Goal: Transaction & Acquisition: Purchase product/service

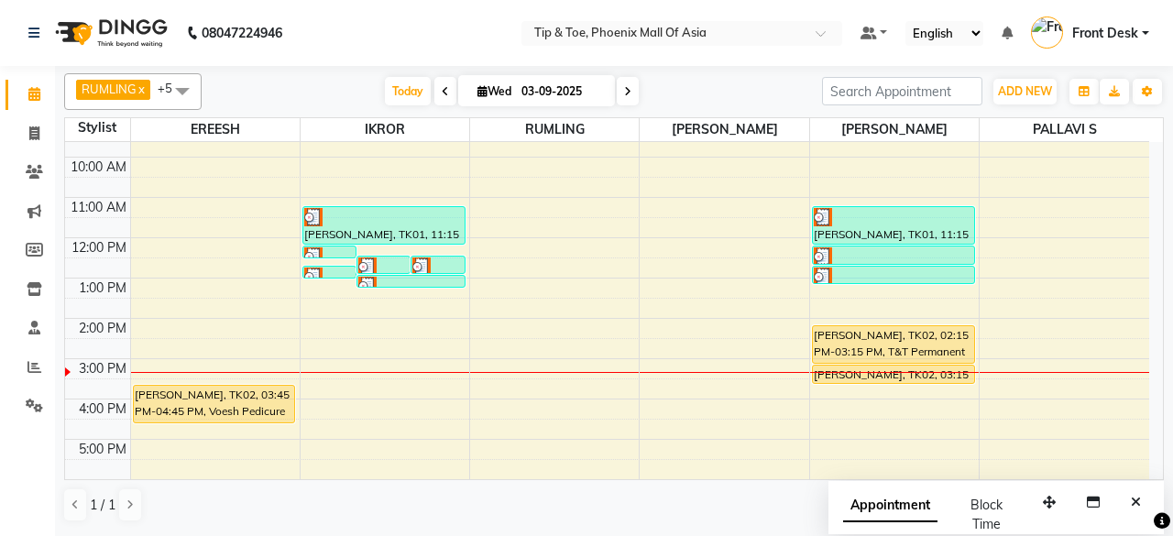
scroll to position [177, 0]
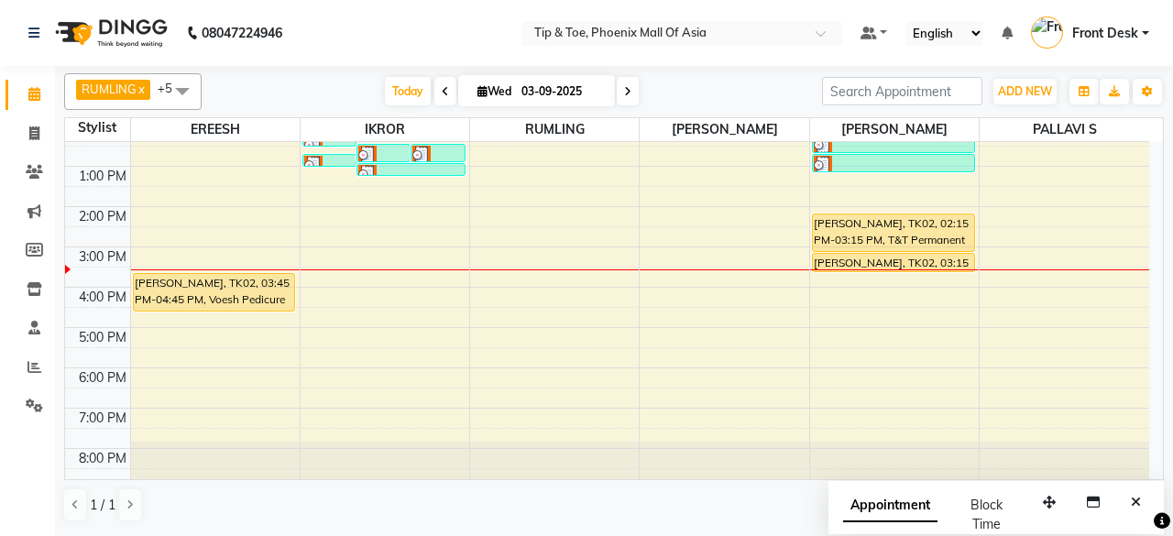
click at [220, 333] on div "8:00 AM 9:00 AM 10:00 AM 11:00 AM 12:00 PM 1:00 PM 2:00 PM 3:00 PM 4:00 PM 5:00…" at bounding box center [607, 226] width 1084 height 523
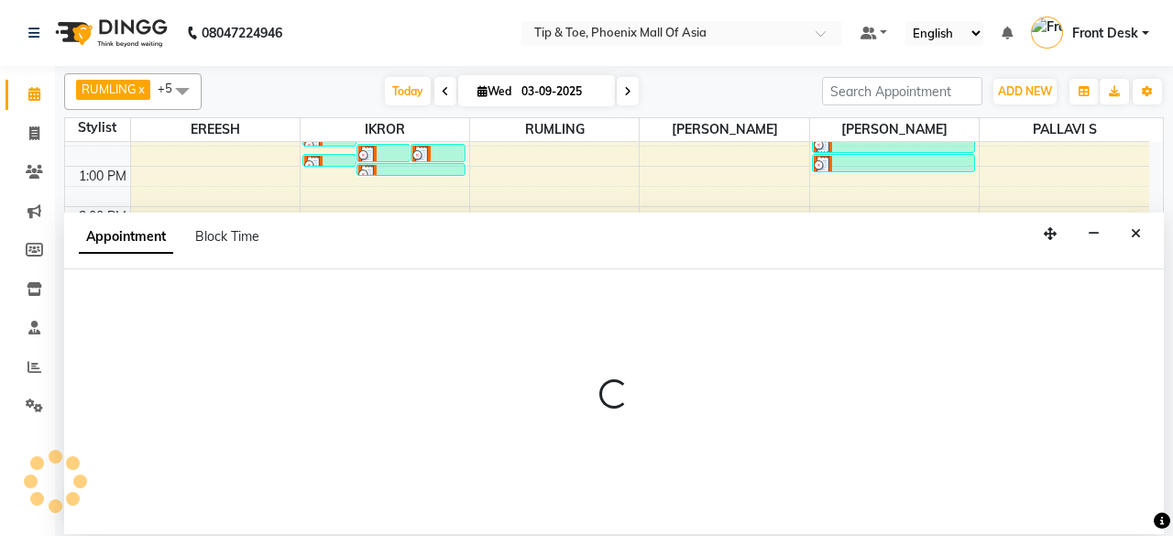
select select "71173"
select select "1020"
select select "tentative"
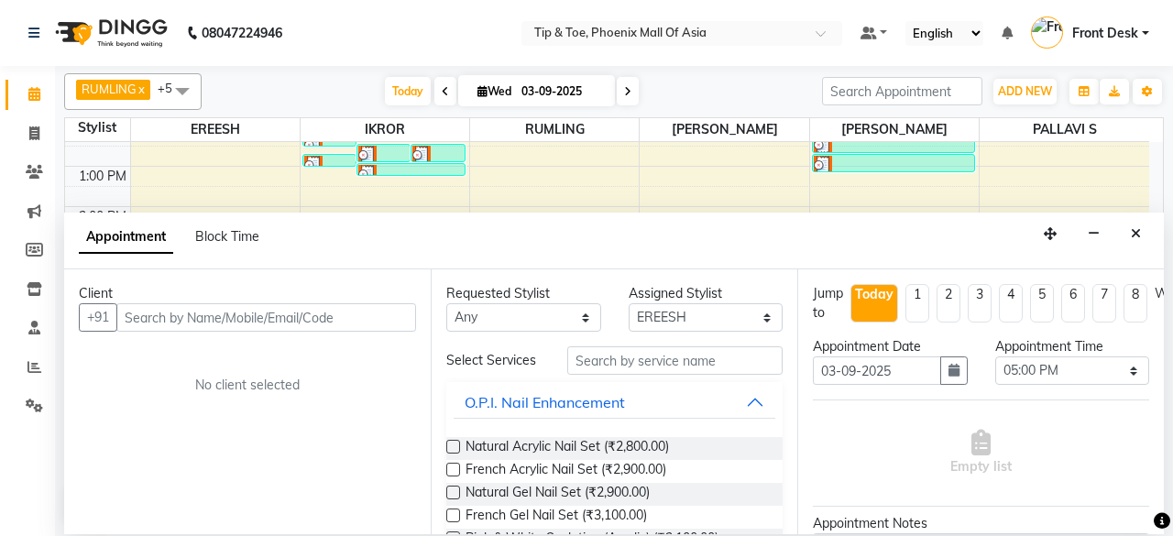
click at [202, 315] on input "text" at bounding box center [266, 317] width 300 height 28
type input "7795055616"
click at [364, 313] on span "Add Client" at bounding box center [377, 317] width 61 height 16
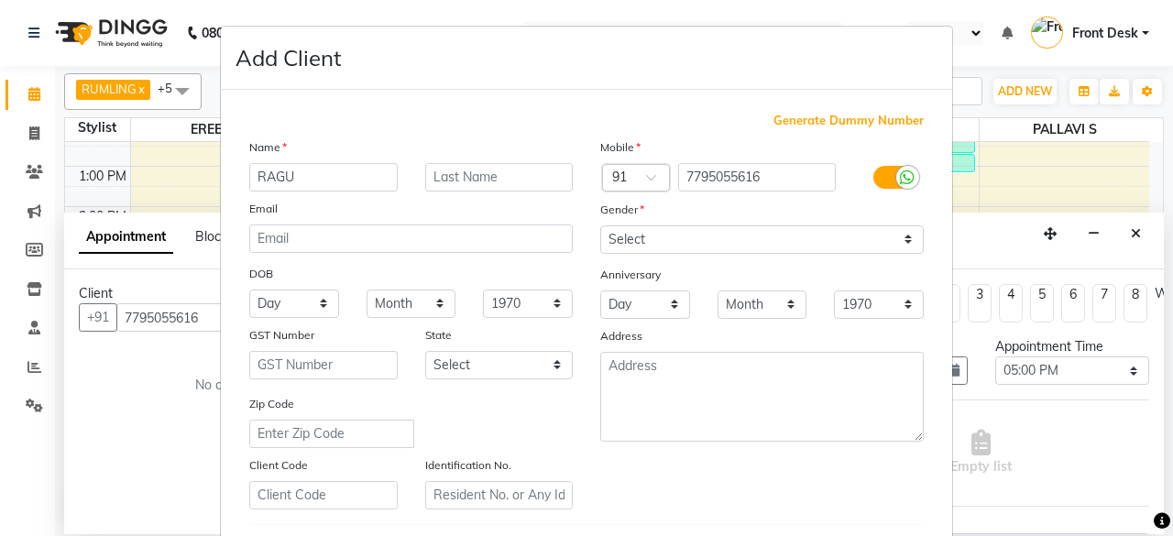
type input "RAGU"
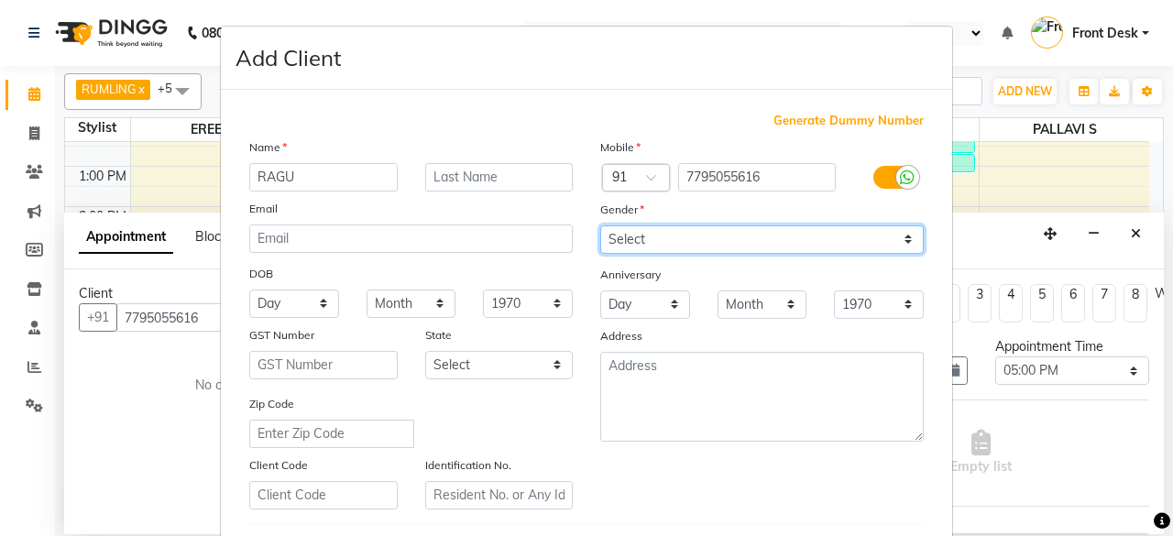
drag, startPoint x: 822, startPoint y: 234, endPoint x: 814, endPoint y: 247, distance: 15.3
click at [822, 234] on select "Select Male Female Other Prefer Not To Say" at bounding box center [762, 239] width 324 height 28
select select "male"
click at [600, 225] on select "Select Male Female Other Prefer Not To Say" at bounding box center [762, 239] width 324 height 28
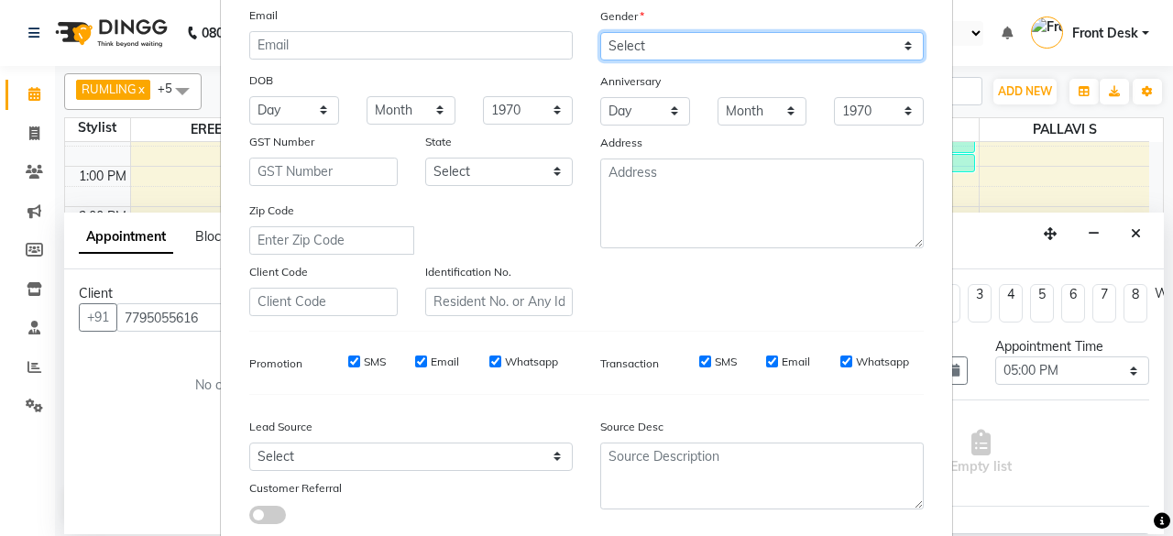
scroll to position [275, 0]
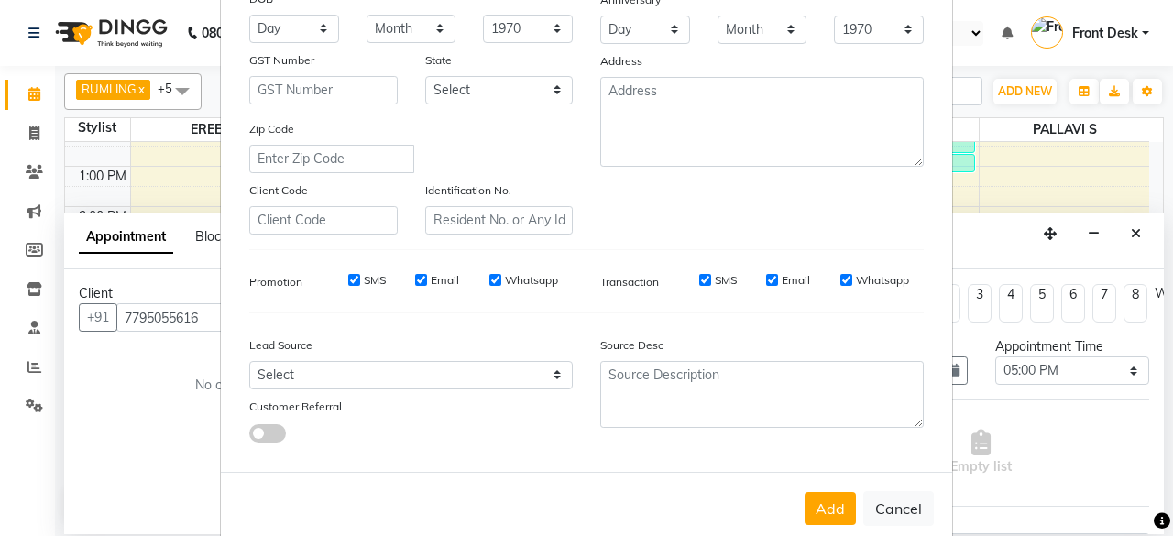
click at [829, 498] on button "Add" at bounding box center [830, 508] width 51 height 33
select select
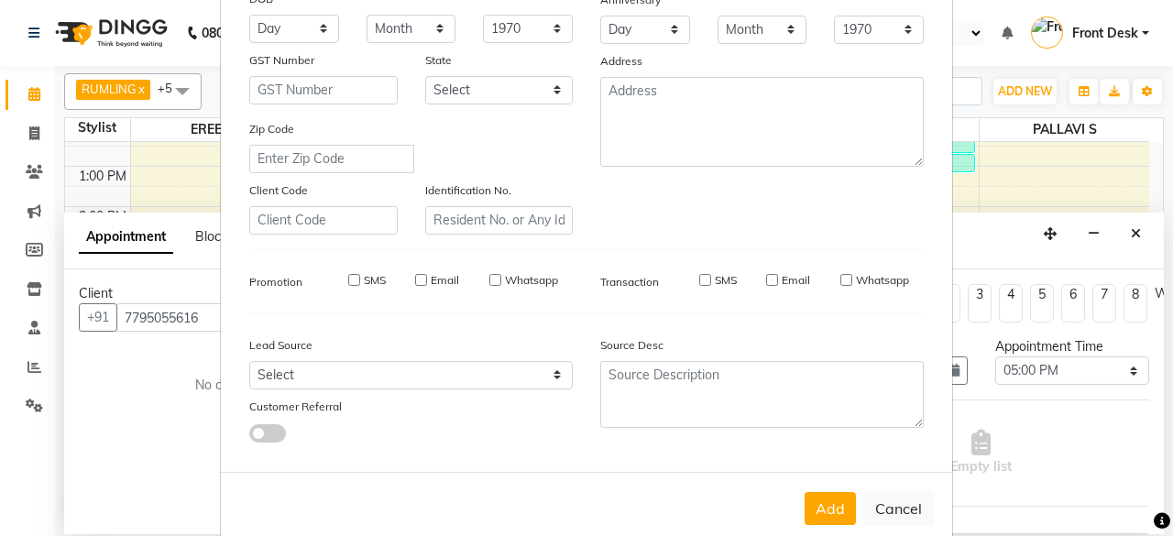
select select
checkbox input "false"
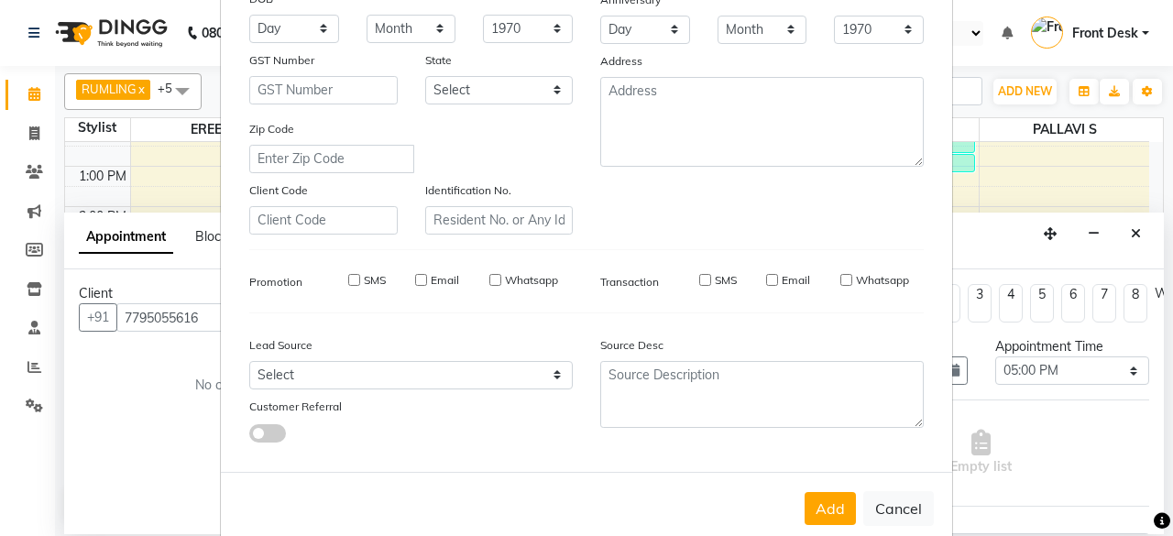
checkbox input "false"
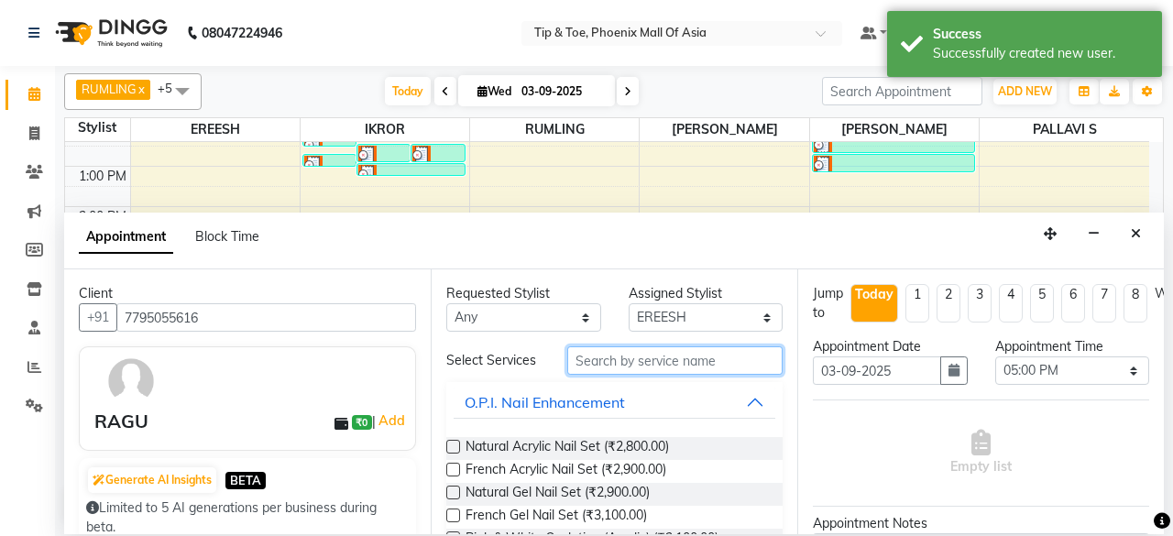
click at [697, 355] on input "text" at bounding box center [674, 360] width 215 height 28
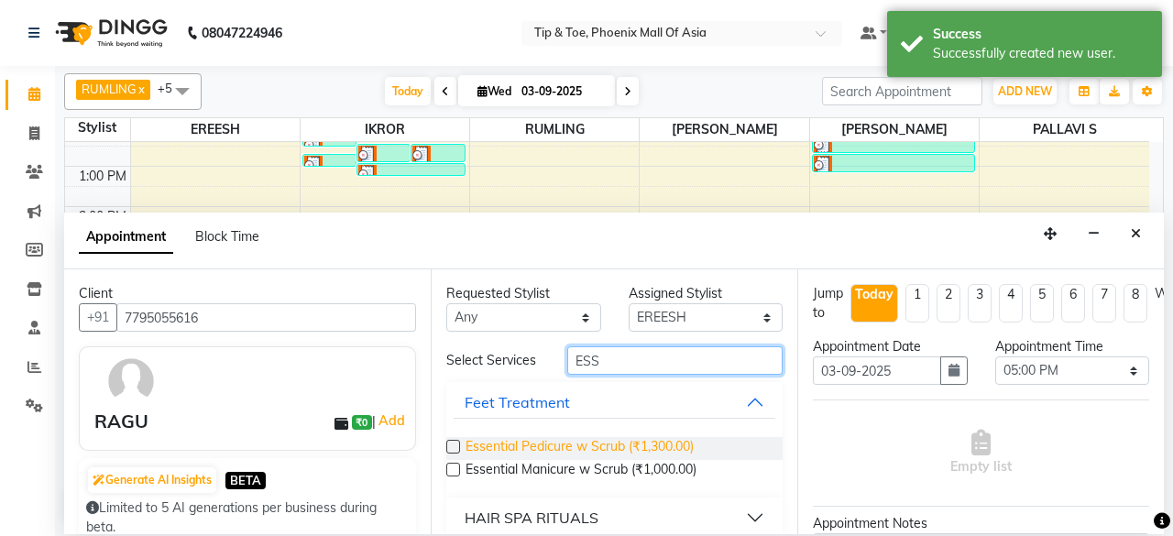
type input "ESS"
click at [613, 442] on span "Essential Pedicure w Scrub (₹1,300.00)" at bounding box center [580, 448] width 228 height 23
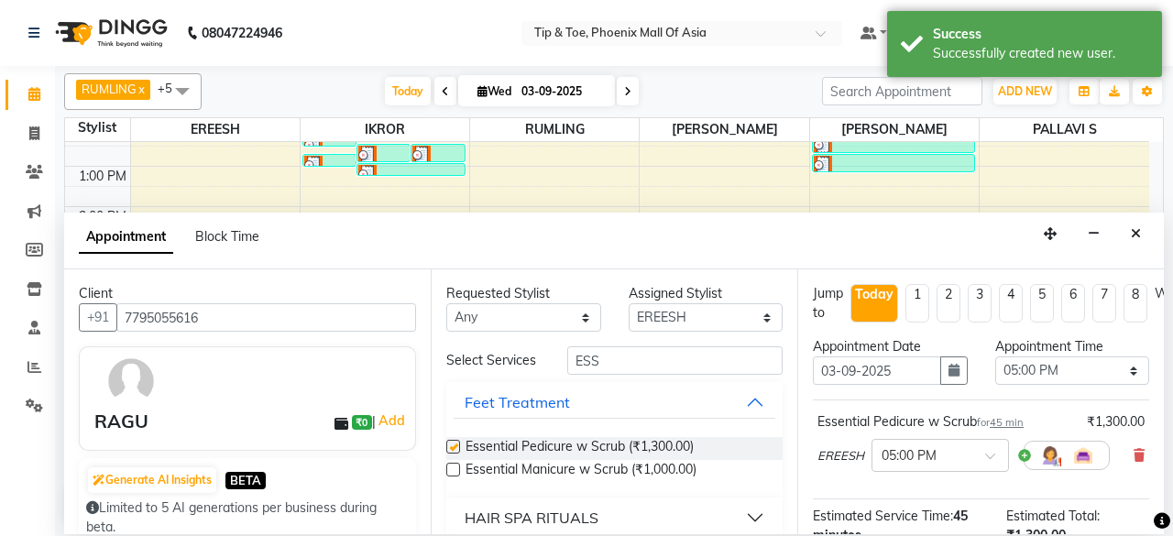
checkbox input "false"
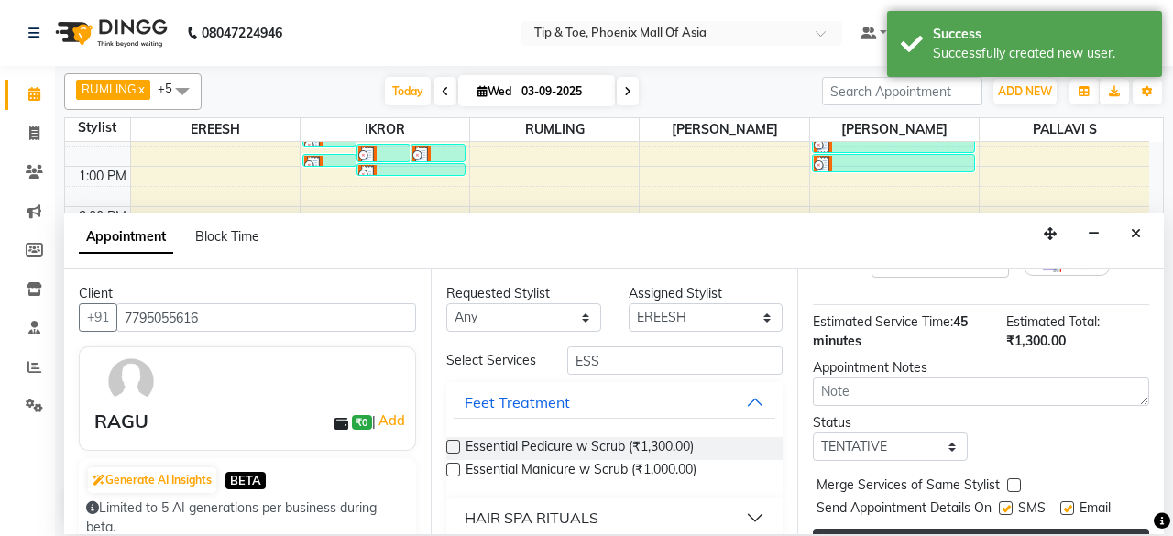
scroll to position [249, 0]
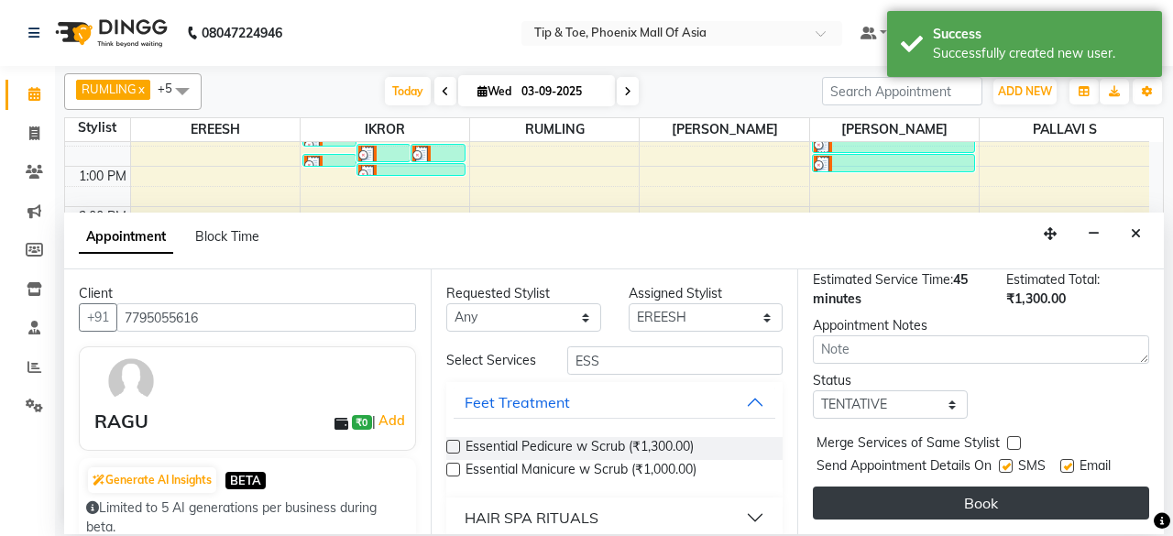
click at [972, 487] on button "Book" at bounding box center [981, 503] width 336 height 33
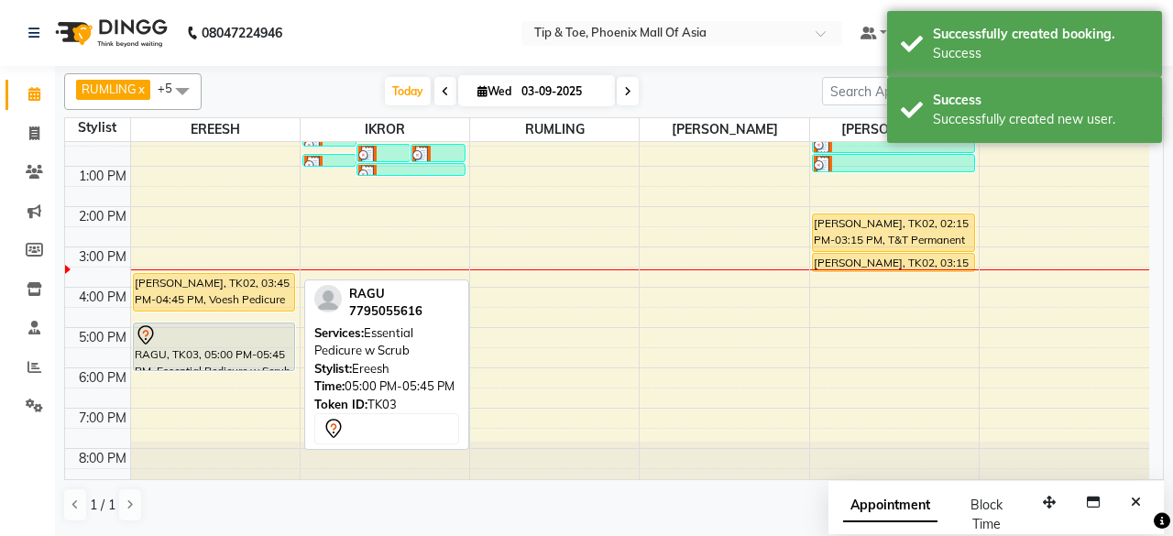
drag, startPoint x: 249, startPoint y: 346, endPoint x: 262, endPoint y: 379, distance: 36.3
click at [262, 379] on div "8:00 AM 9:00 AM 10:00 AM 11:00 AM 12:00 PM 1:00 PM 2:00 PM 3:00 PM 4:00 PM 5:00…" at bounding box center [607, 226] width 1084 height 523
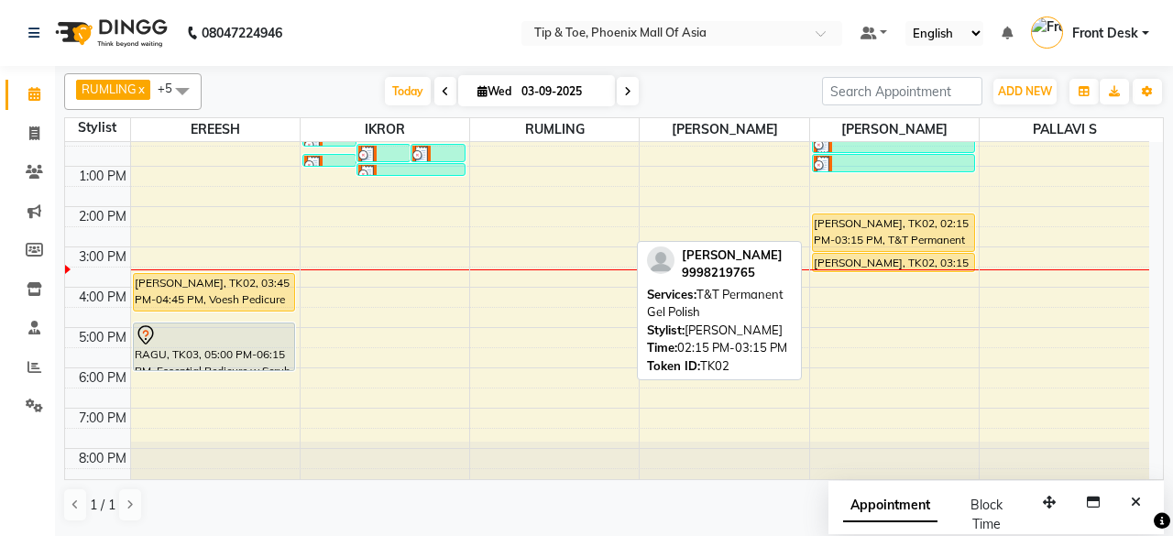
click at [880, 221] on div "AKSHITHA, TK02, 02:15 PM-03:15 PM, T&T Permanent Gel Polish" at bounding box center [893, 232] width 161 height 37
select select "1"
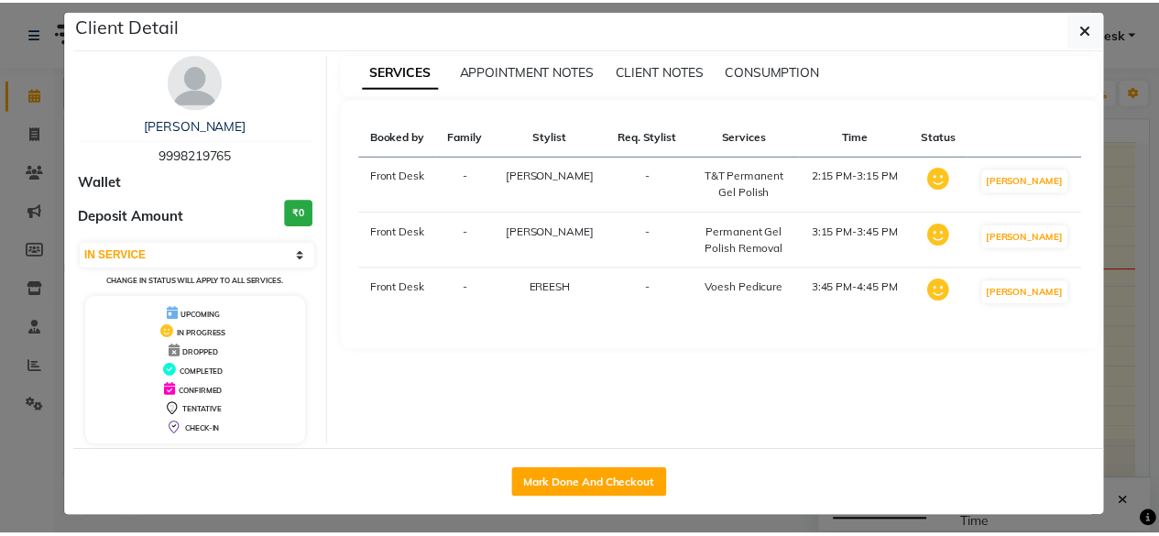
scroll to position [21, 0]
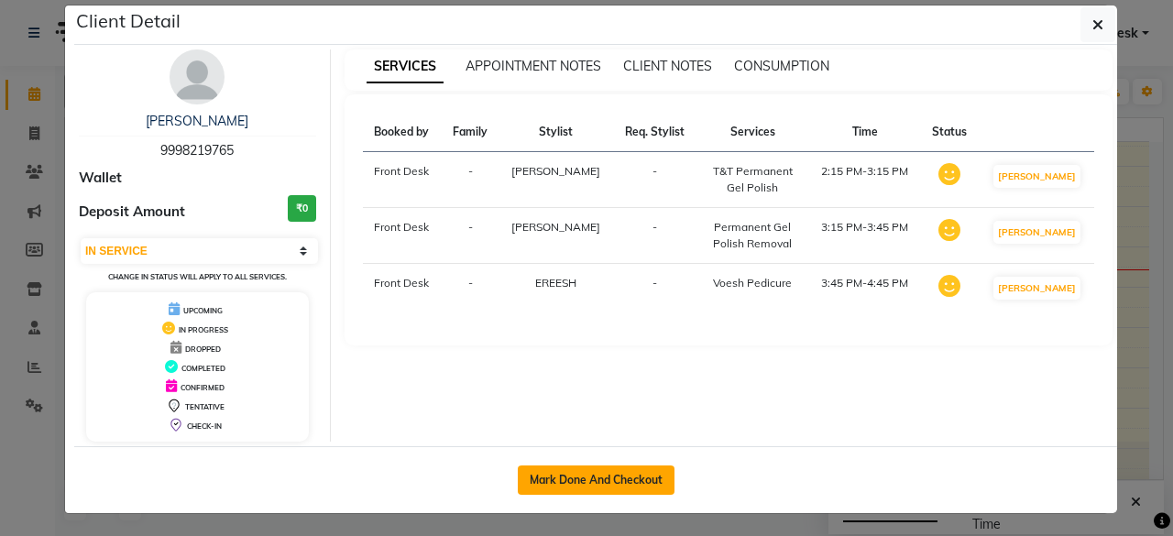
click at [629, 476] on button "Mark Done And Checkout" at bounding box center [596, 480] width 157 height 29
select select "service"
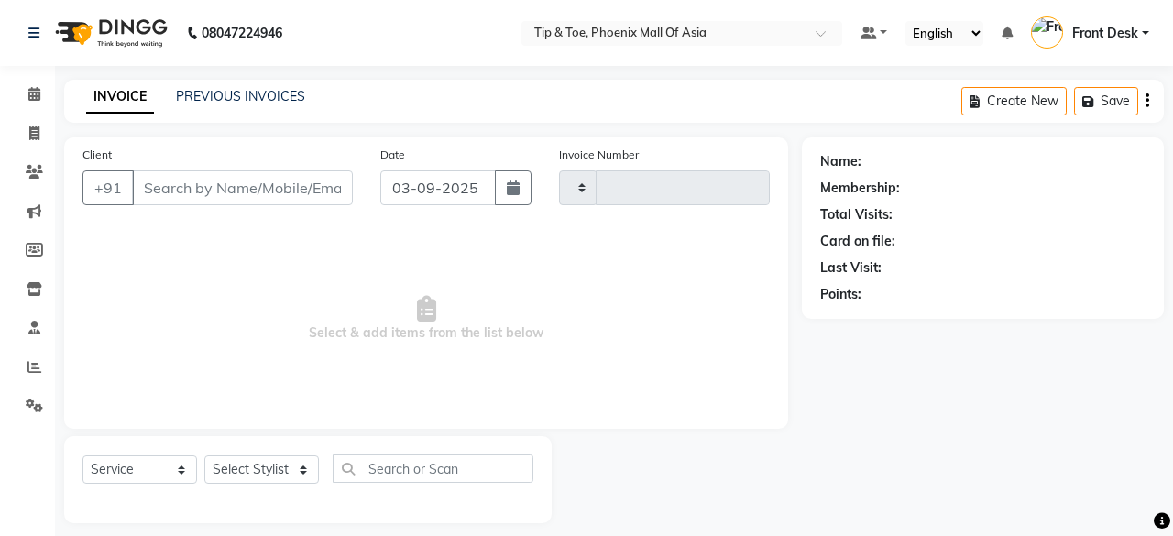
type input "0816"
select select "5683"
type input "9998219765"
select select "71173"
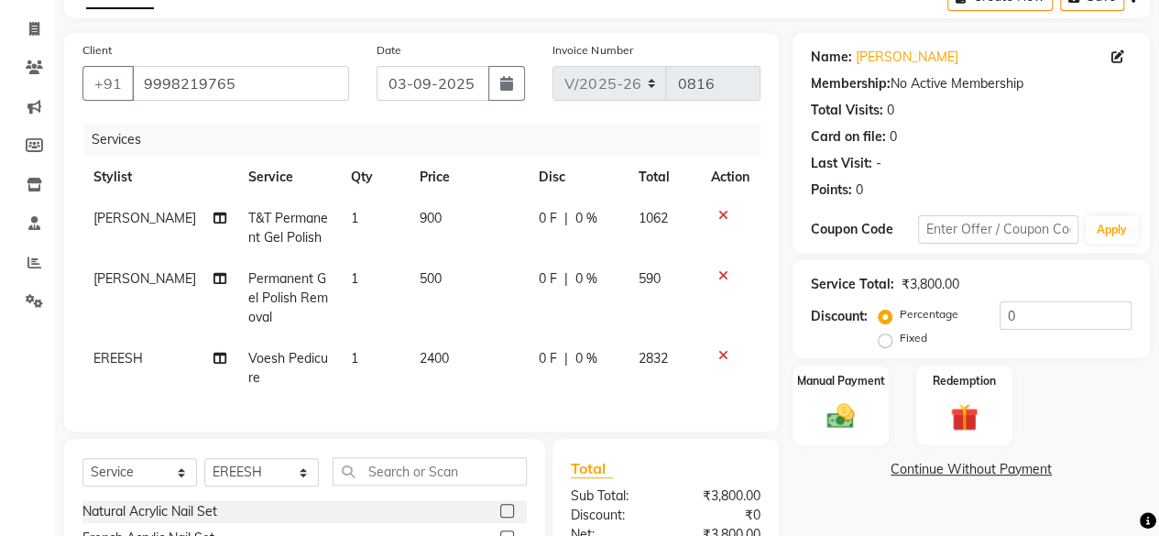
scroll to position [275, 0]
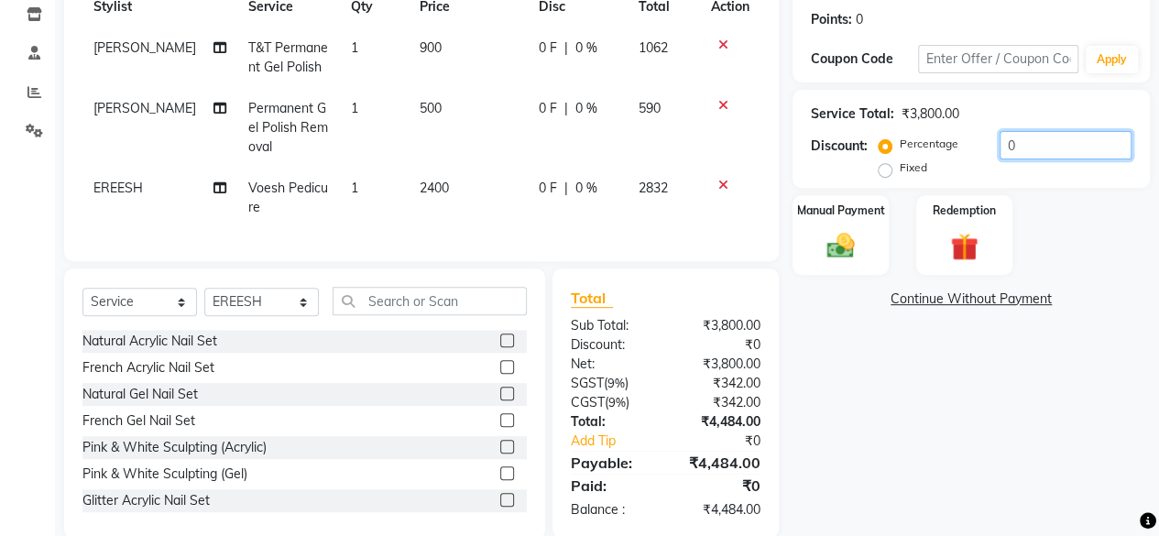
click at [1078, 150] on input "0" at bounding box center [1066, 145] width 132 height 28
click at [932, 437] on div "Name: Akshitha Membership: No Active Membership Total Visits: 0 Card on file: 0…" at bounding box center [978, 201] width 371 height 676
click at [433, 115] on td "500" at bounding box center [468, 128] width 119 height 80
select select "43482"
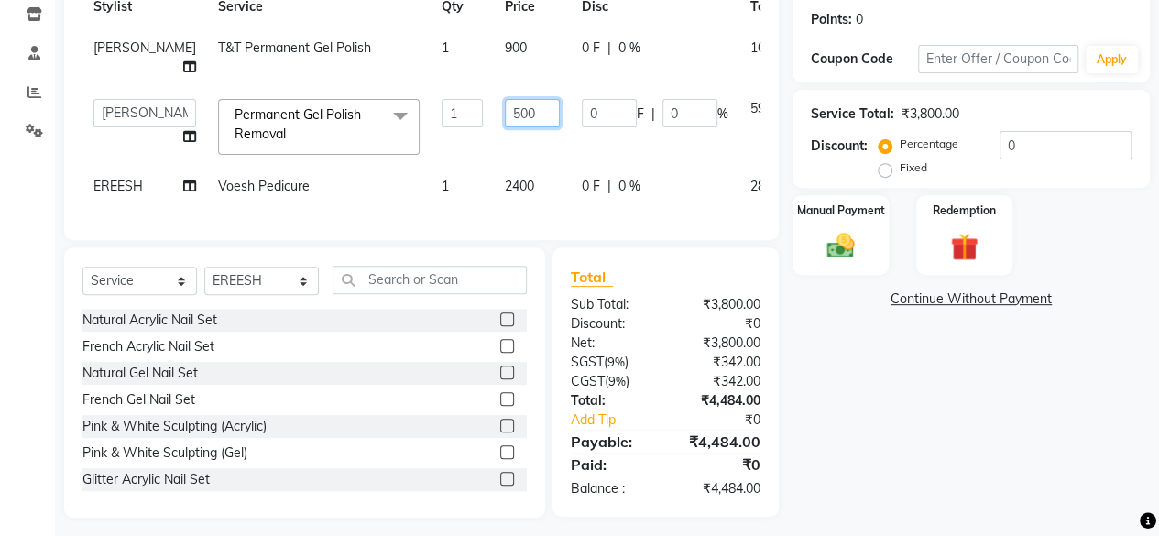
click at [505, 114] on input "500" at bounding box center [532, 113] width 55 height 28
type input "300"
click at [896, 409] on div "Name: Akshitha Membership: No Active Membership Total Visits: 0 Card on file: 0…" at bounding box center [978, 190] width 371 height 655
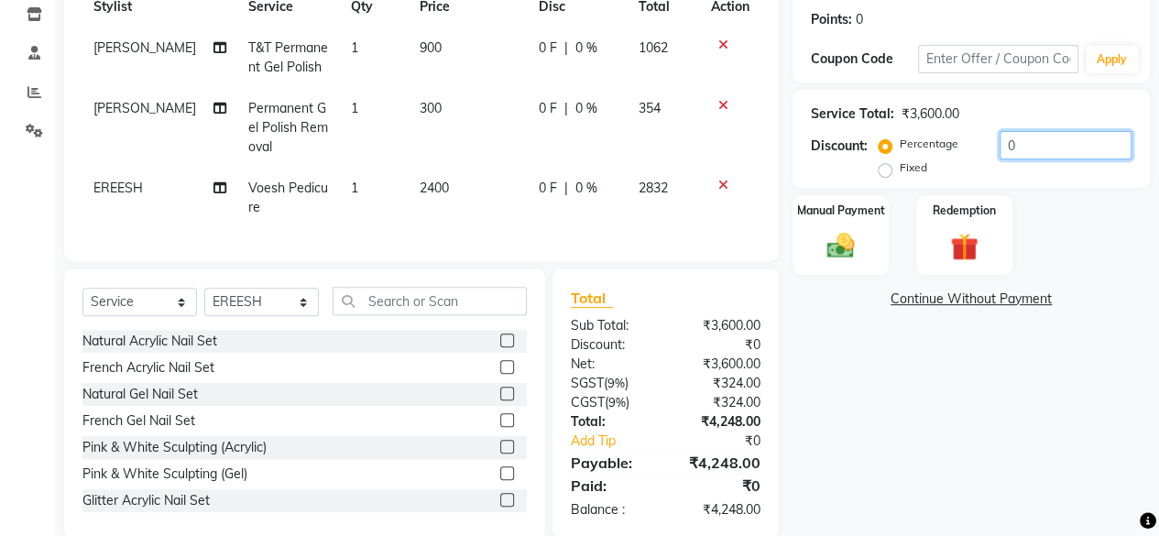
click at [1054, 142] on input "0" at bounding box center [1066, 145] width 132 height 28
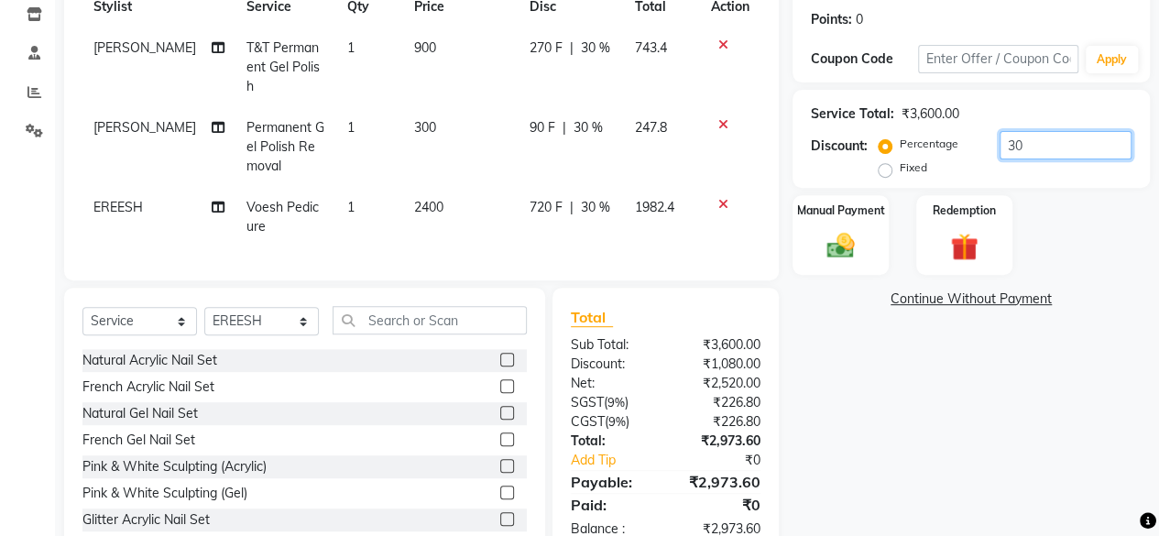
type input "30"
click at [1119, 225] on div "Manual Payment Redemption" at bounding box center [971, 235] width 385 height 80
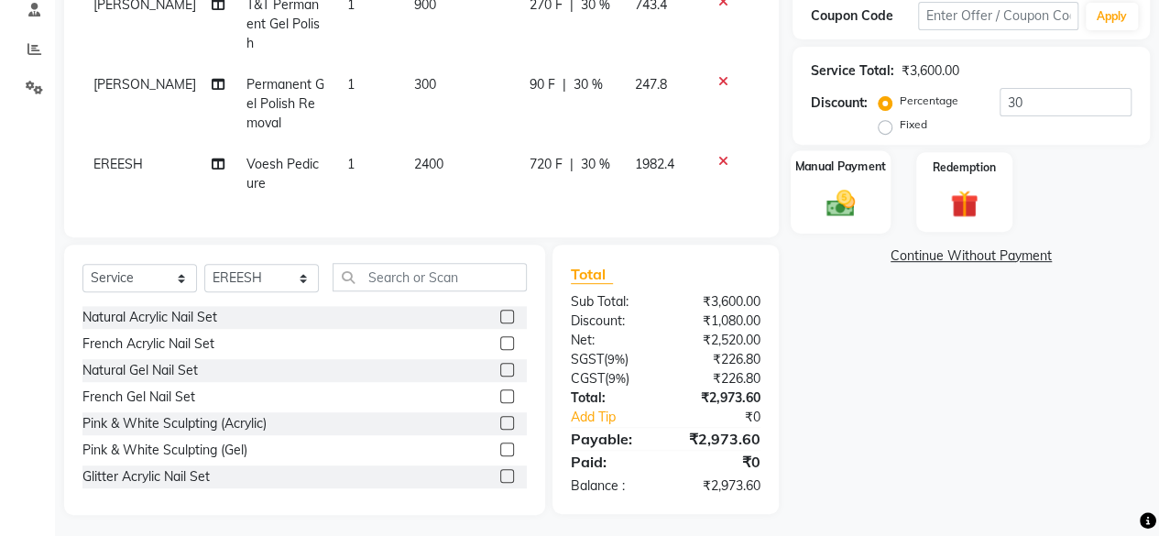
click at [836, 187] on img at bounding box center [841, 202] width 47 height 33
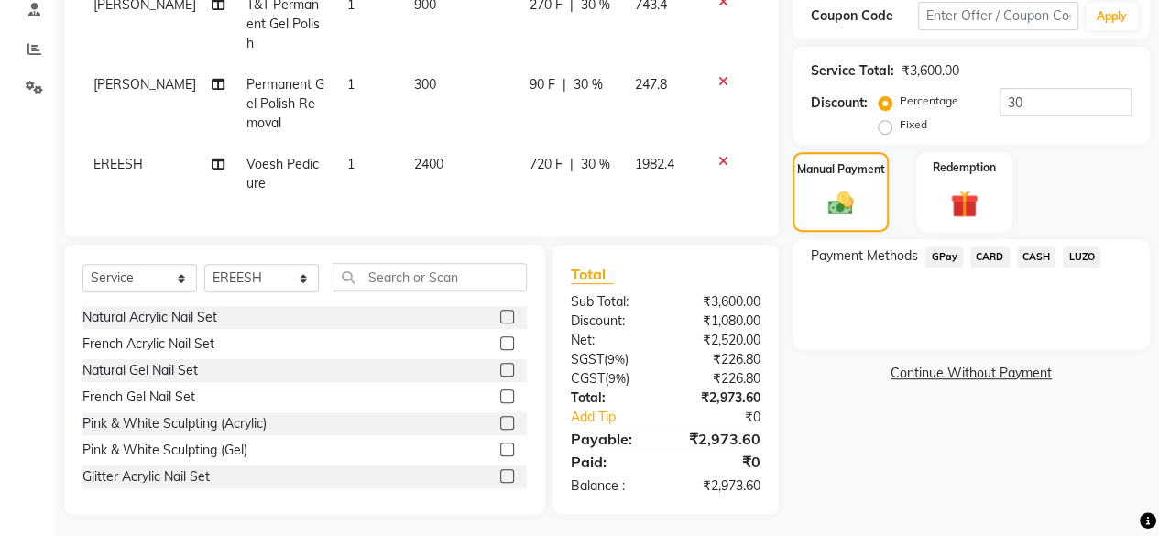
click at [988, 254] on span "CARD" at bounding box center [990, 257] width 39 height 21
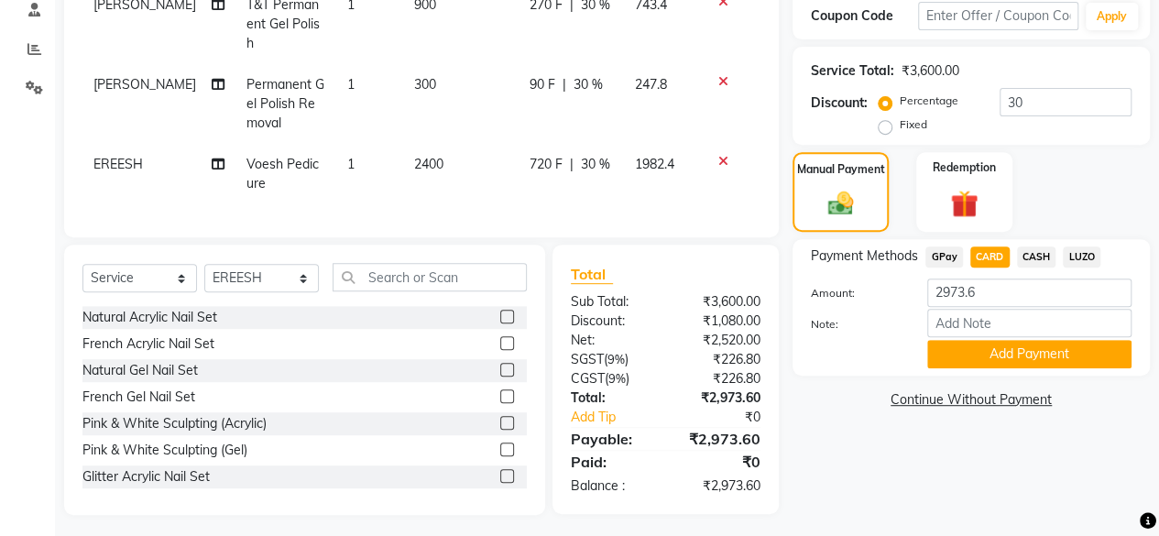
click at [1017, 348] on button "Add Payment" at bounding box center [1030, 354] width 204 height 28
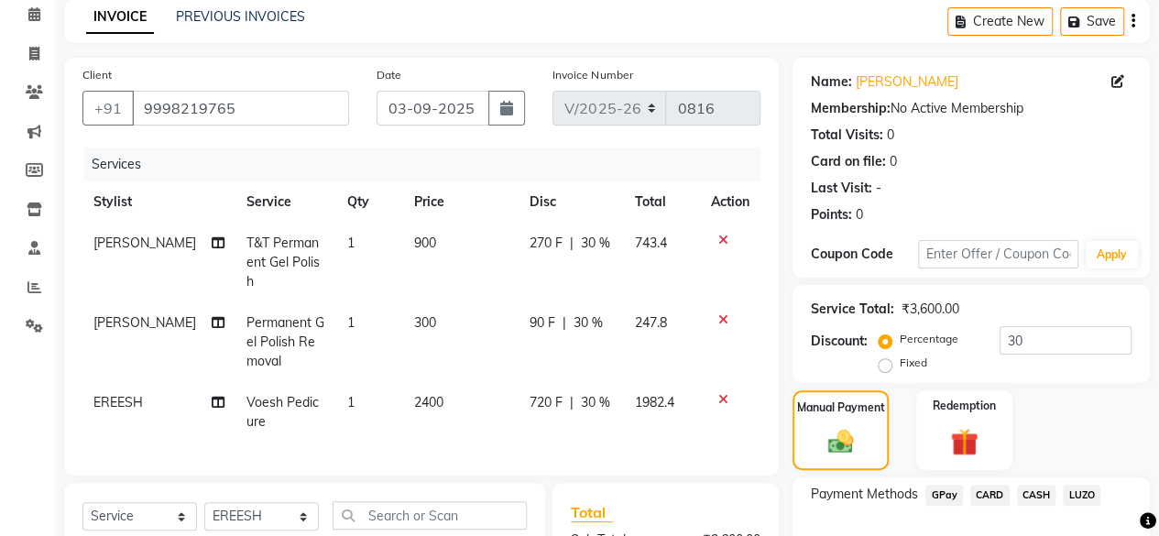
scroll to position [355, 0]
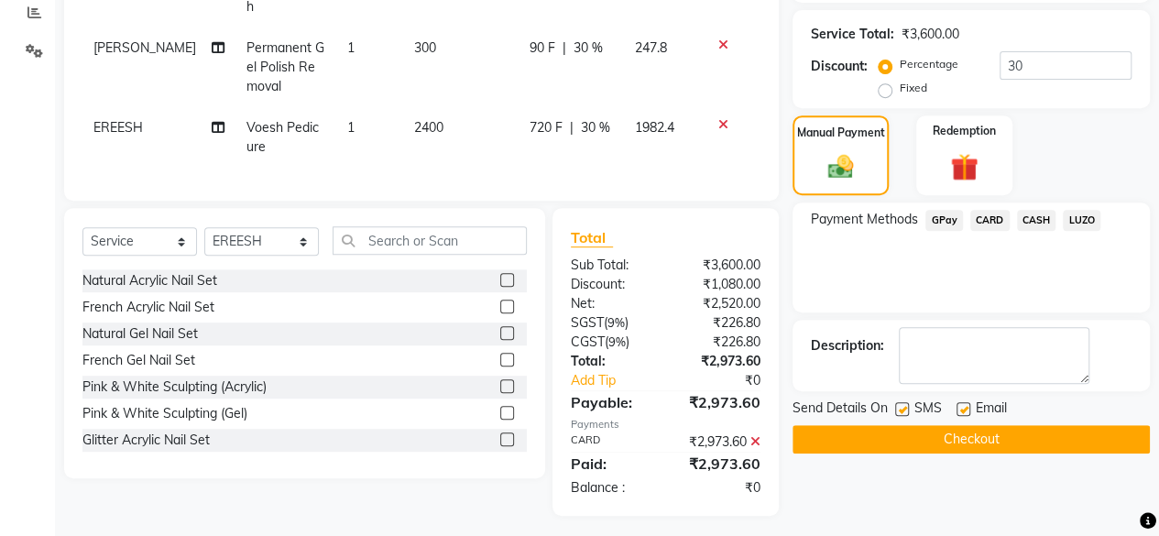
click at [882, 430] on button "Checkout" at bounding box center [971, 439] width 357 height 28
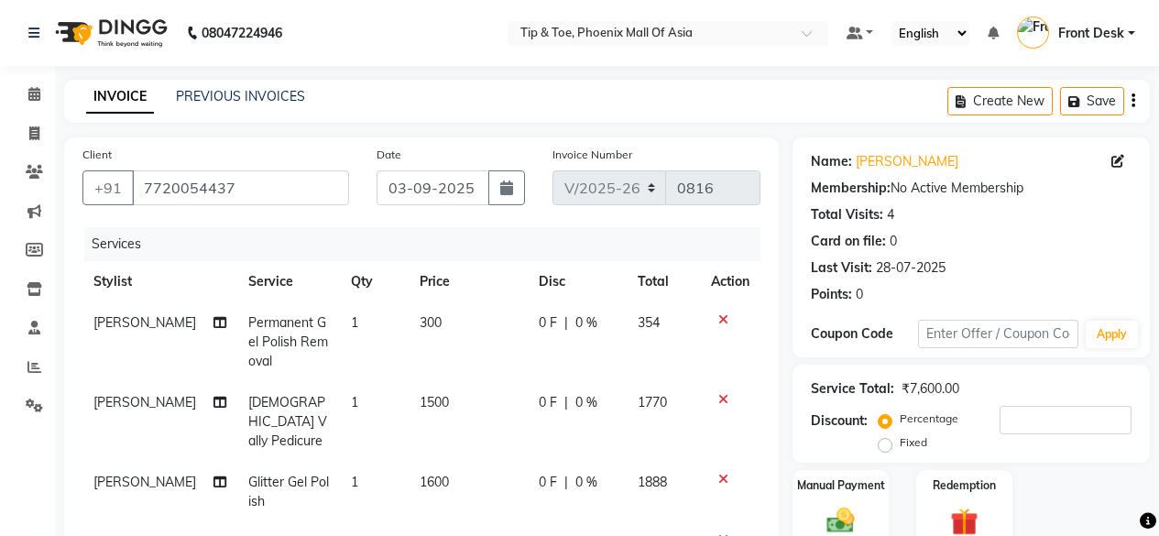
select select "5683"
select select "service"
select select "43678"
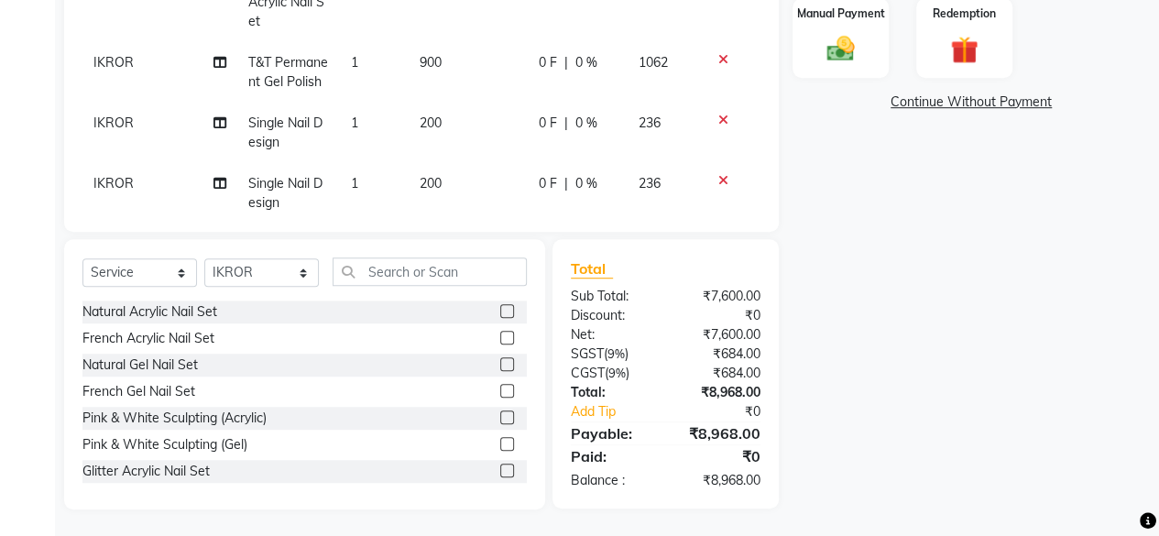
scroll to position [197, 0]
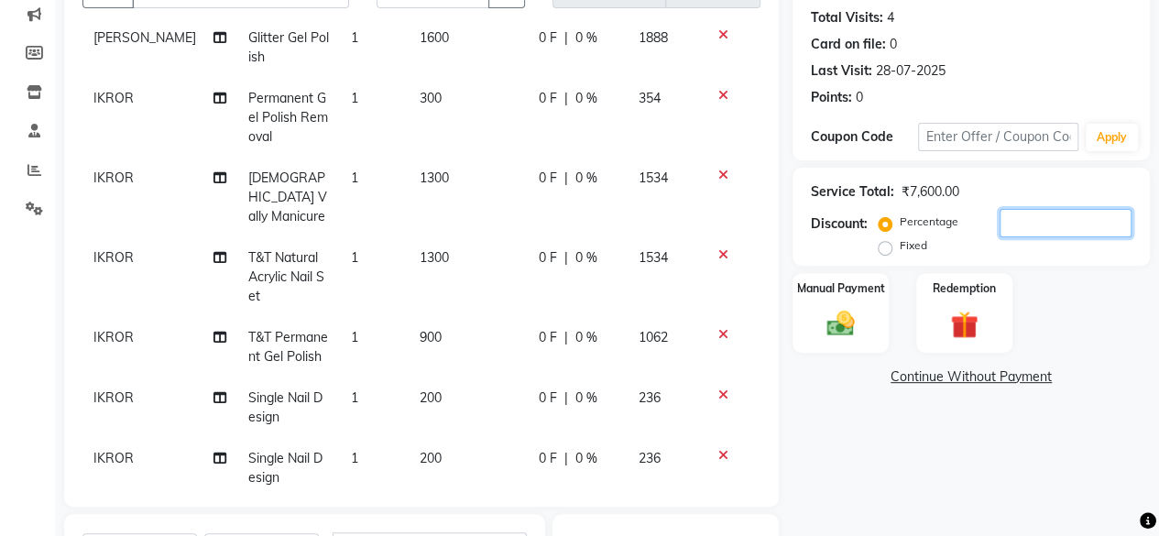
click at [1071, 215] on input "number" at bounding box center [1066, 223] width 132 height 28
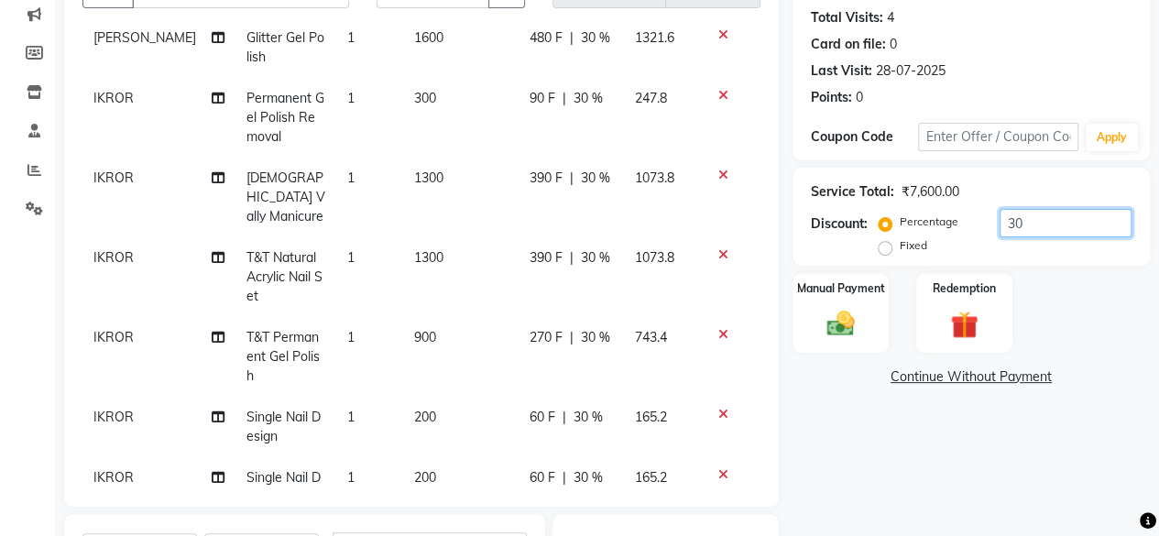
type input "30"
click at [1068, 304] on div "Manual Payment Redemption" at bounding box center [971, 313] width 385 height 80
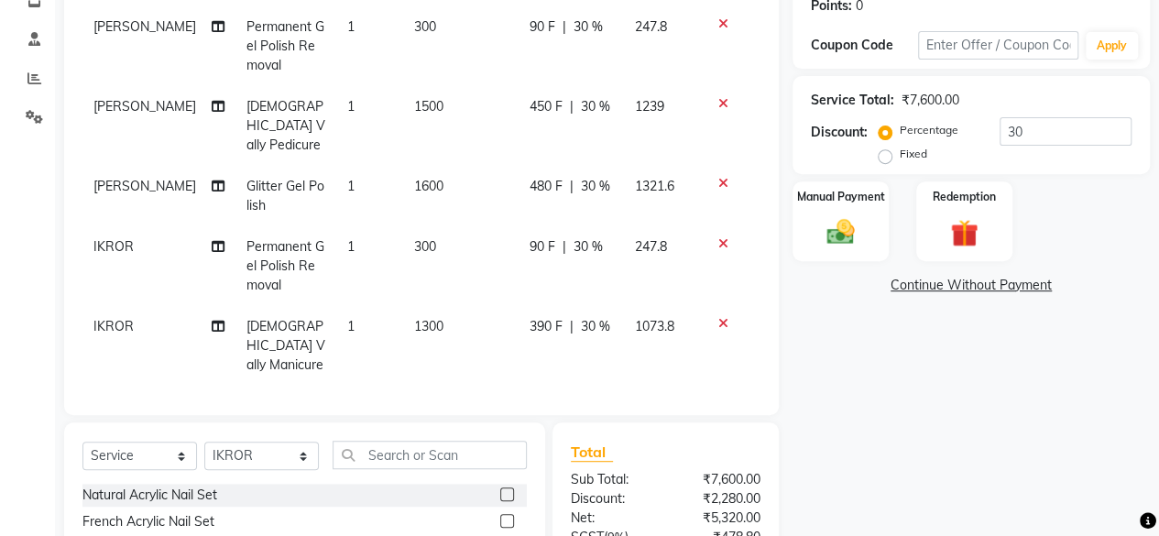
scroll to position [0, 0]
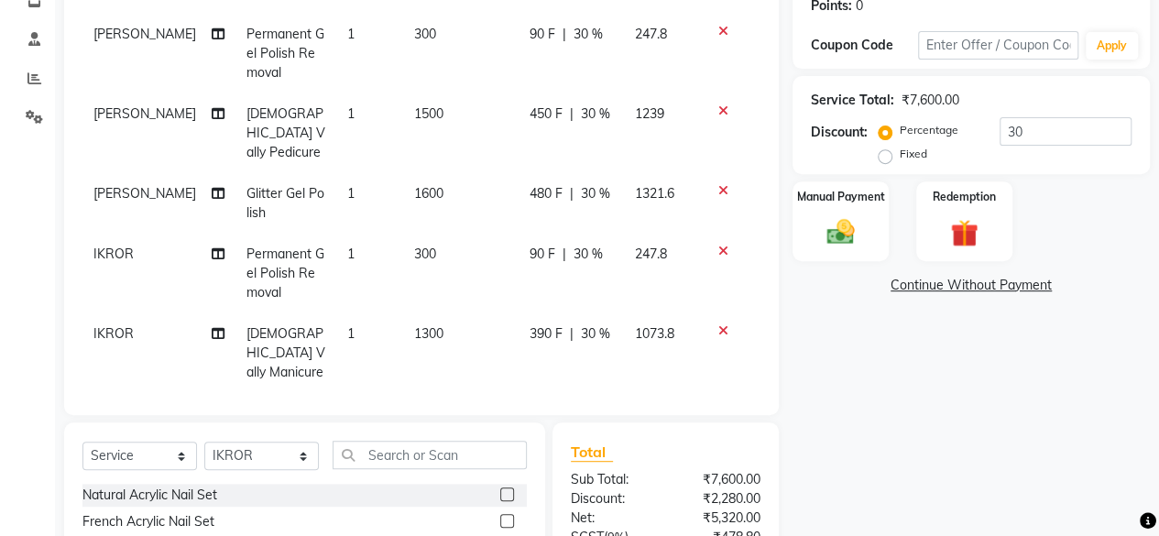
click at [896, 434] on div "Name: [PERSON_NAME] Membership: No Active Membership Total Visits: 4 Card on fi…" at bounding box center [978, 271] width 371 height 844
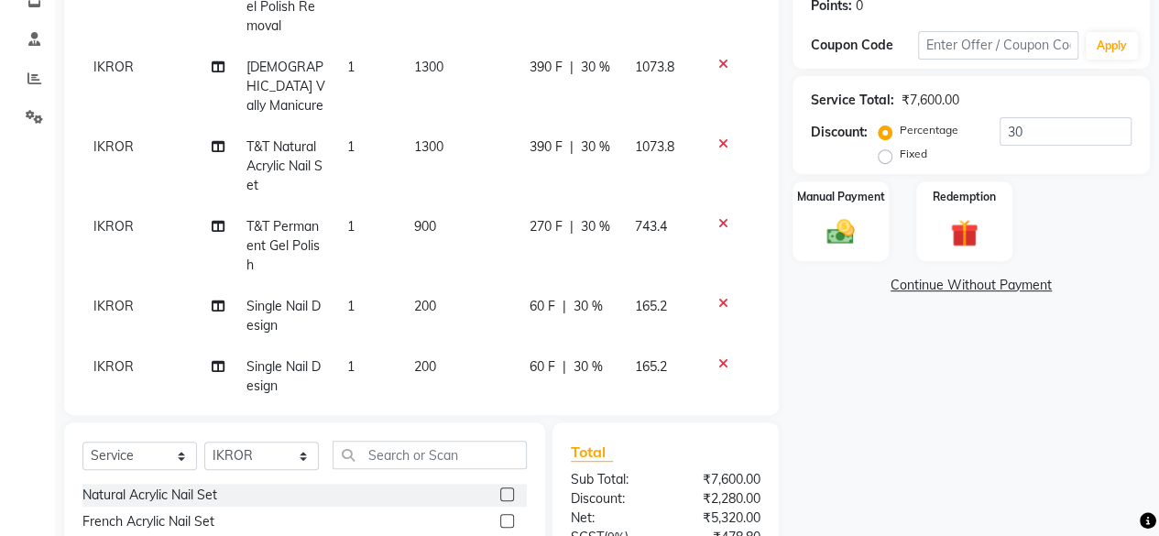
scroll to position [472, 0]
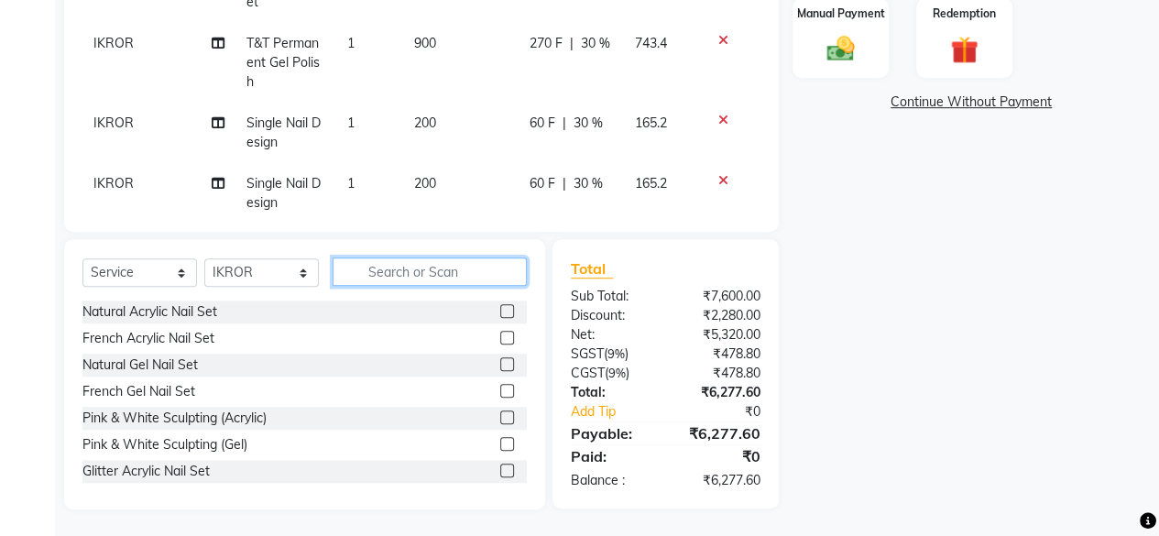
click at [401, 272] on input "text" at bounding box center [430, 272] width 194 height 28
type input "T&T N"
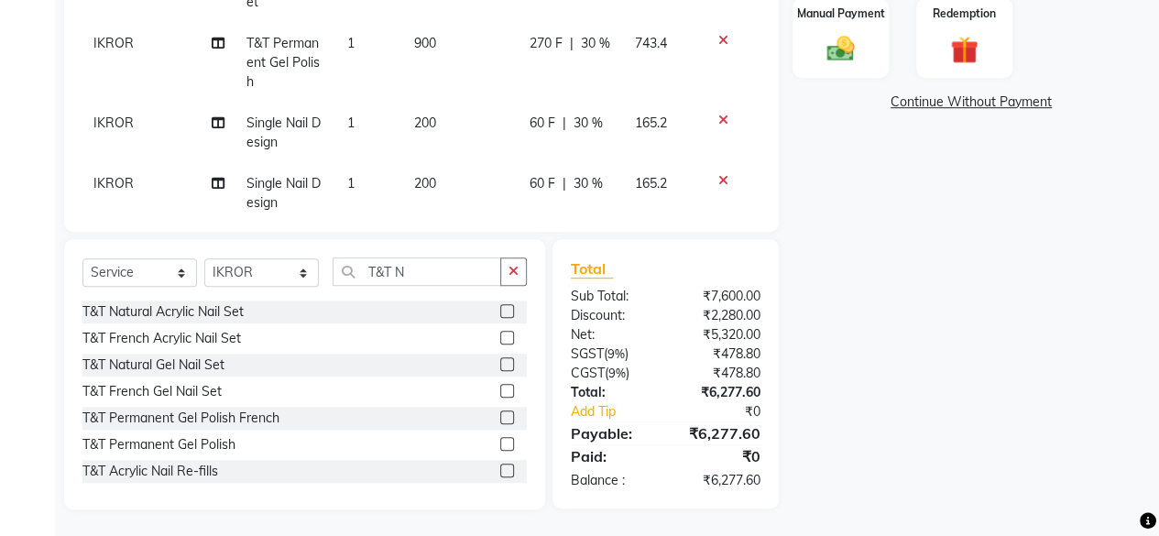
click at [500, 306] on label at bounding box center [507, 311] width 14 height 14
click at [500, 306] on input "checkbox" at bounding box center [506, 312] width 12 height 12
checkbox input "false"
click at [905, 342] on div "Name: [PERSON_NAME] Membership: No Active Membership Total Visits: 4 Card on fi…" at bounding box center [978, 87] width 371 height 844
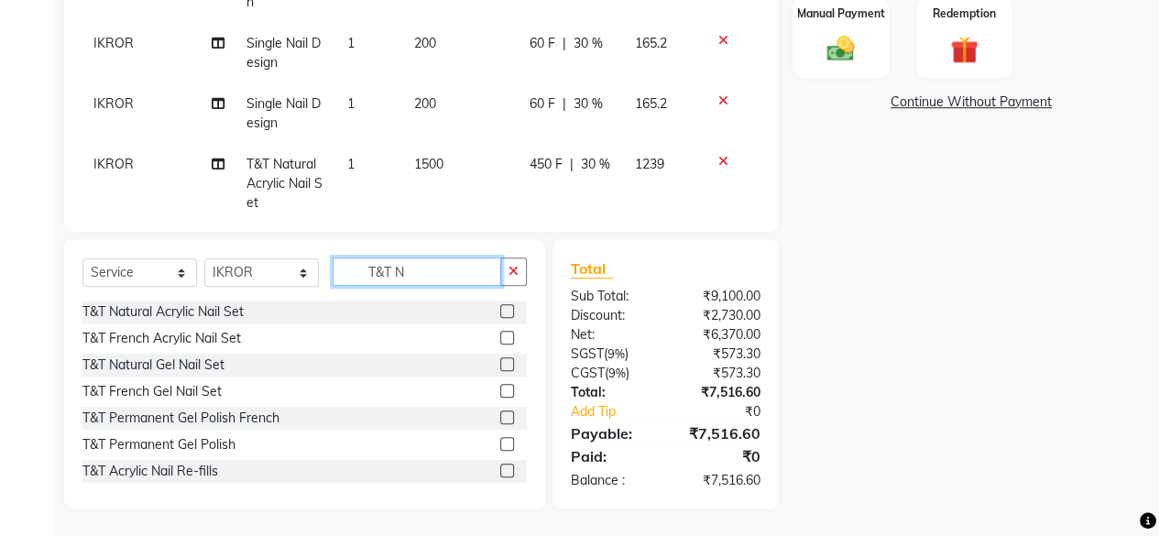
click at [416, 278] on input "T&T N" at bounding box center [417, 272] width 169 height 28
type input "T"
type input "FRE"
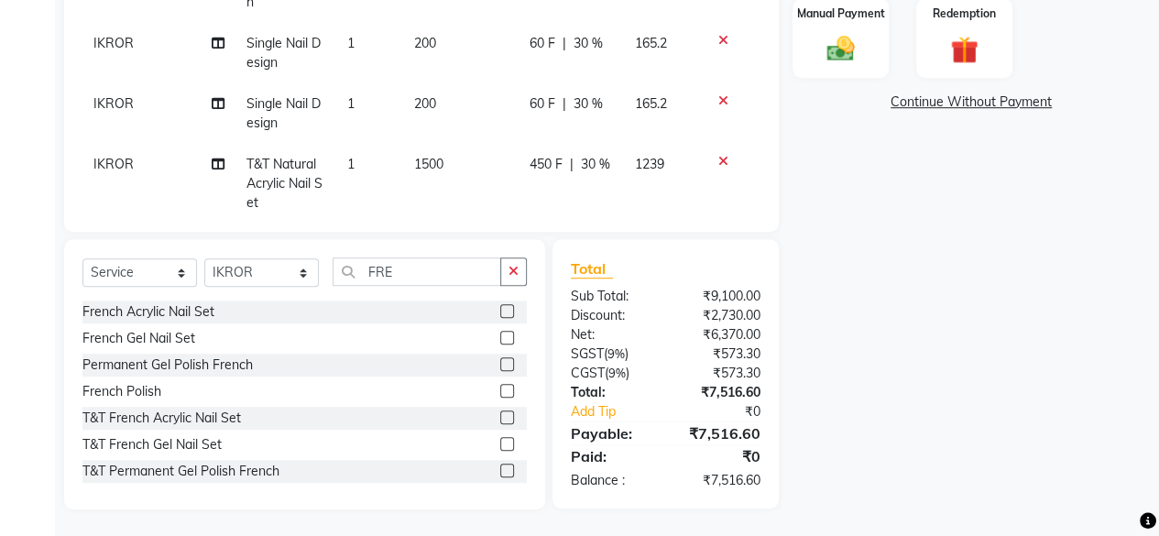
click at [500, 360] on label at bounding box center [507, 364] width 14 height 14
click at [500, 360] on input "checkbox" at bounding box center [506, 365] width 12 height 12
checkbox input "false"
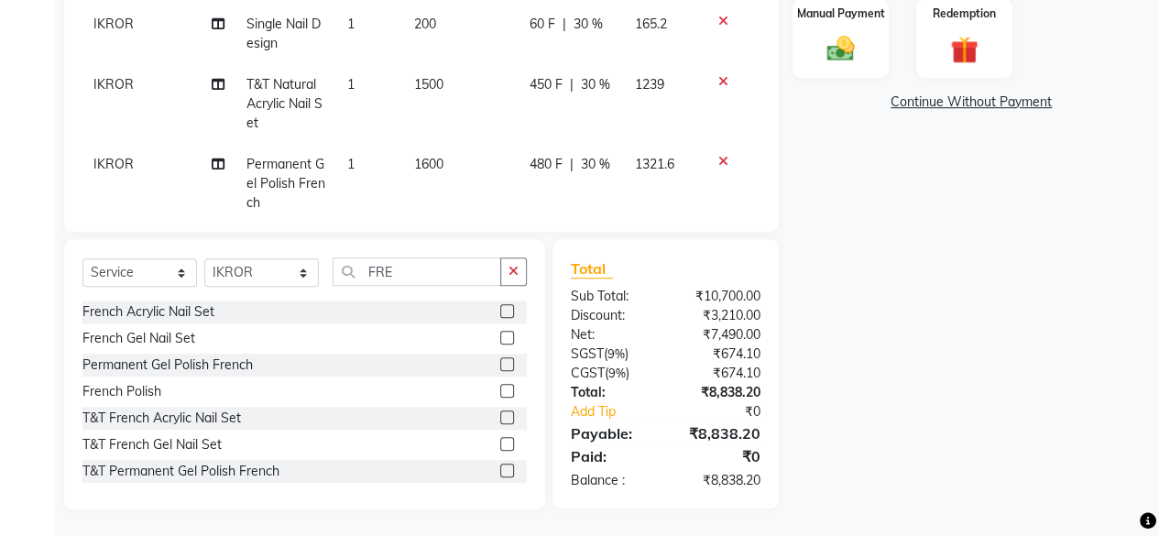
scroll to position [197, 0]
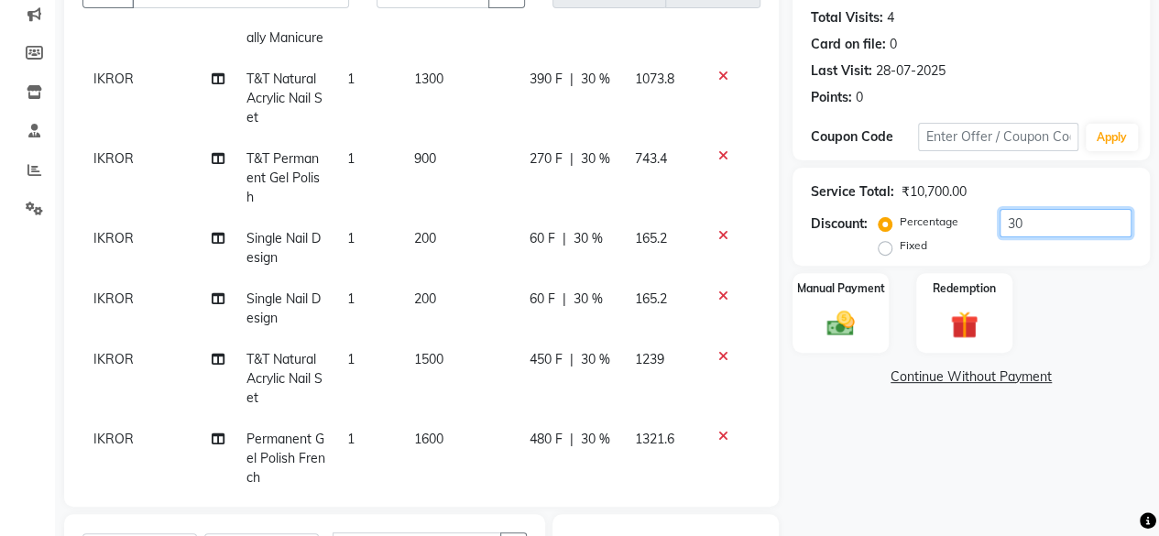
click at [1043, 225] on input "30" at bounding box center [1066, 223] width 132 height 28
type input "3"
type input "4"
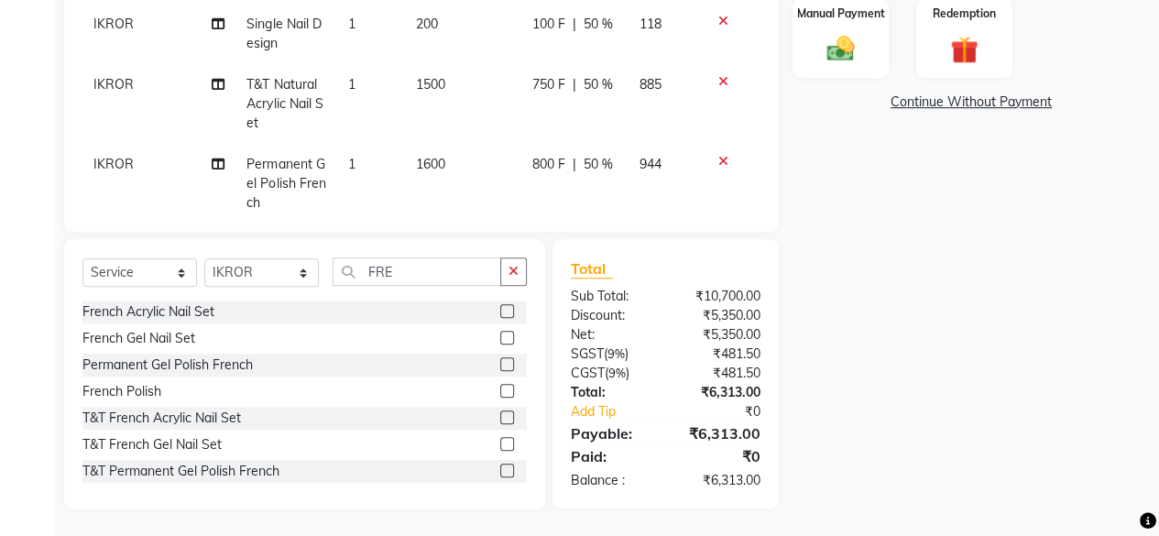
type input "50"
click at [1010, 324] on div "Name: [PERSON_NAME] Membership: No Active Membership Total Visits: 4 Card on fi…" at bounding box center [978, 87] width 371 height 844
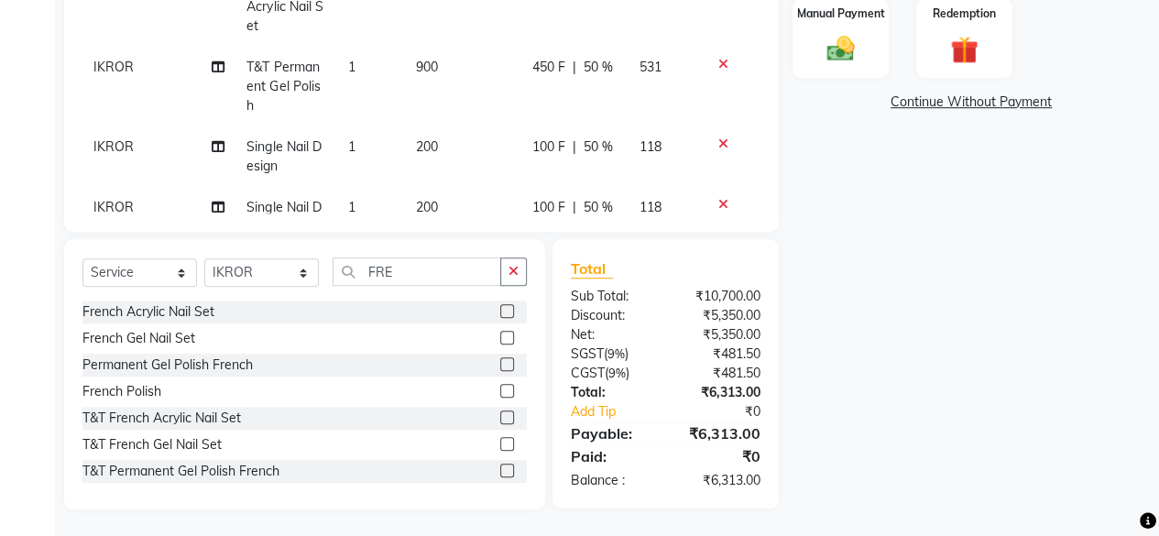
click at [420, 187] on td "200" at bounding box center [463, 217] width 116 height 60
select select "43678"
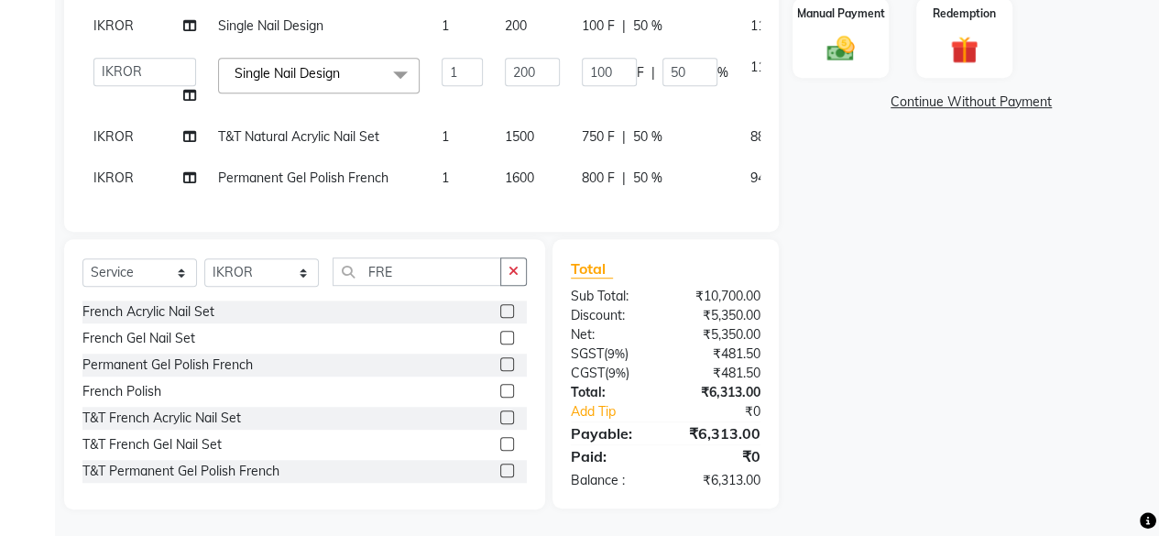
scroll to position [185, 0]
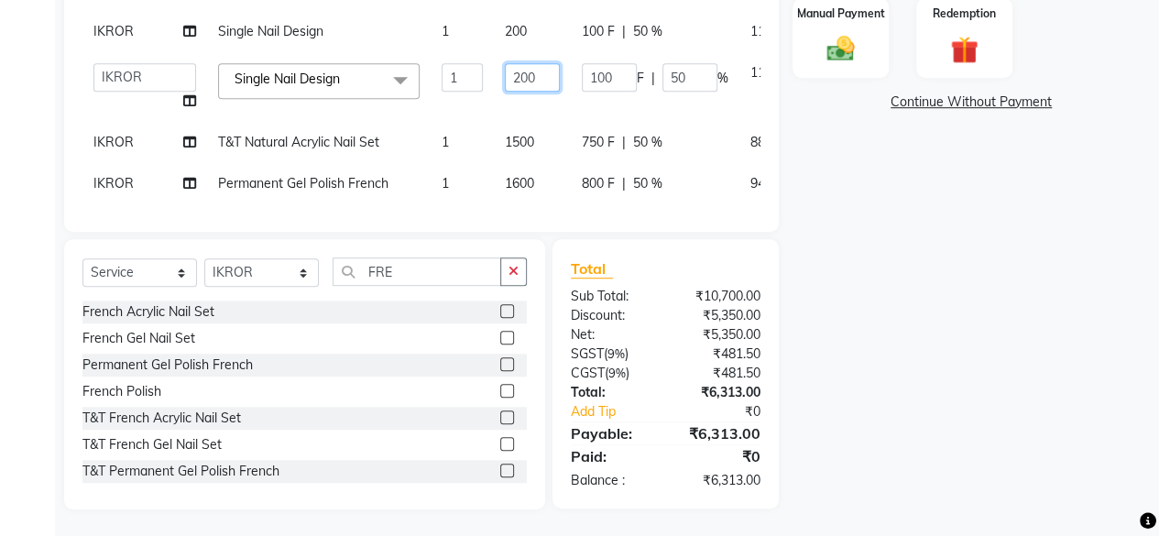
click at [505, 63] on input "200" at bounding box center [532, 77] width 55 height 28
type input "2"
type input "150"
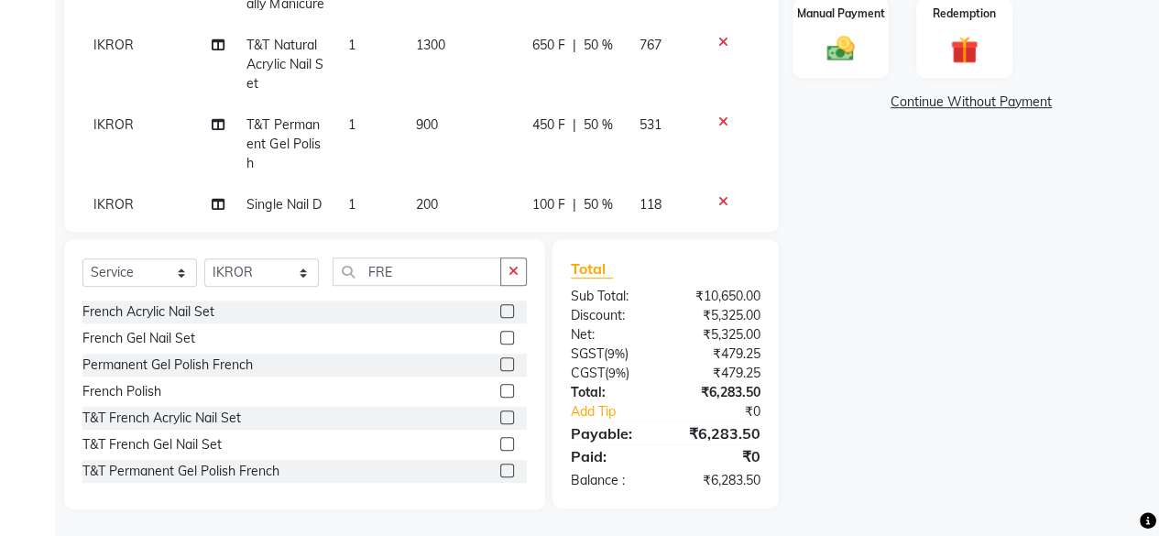
scroll to position [205, 0]
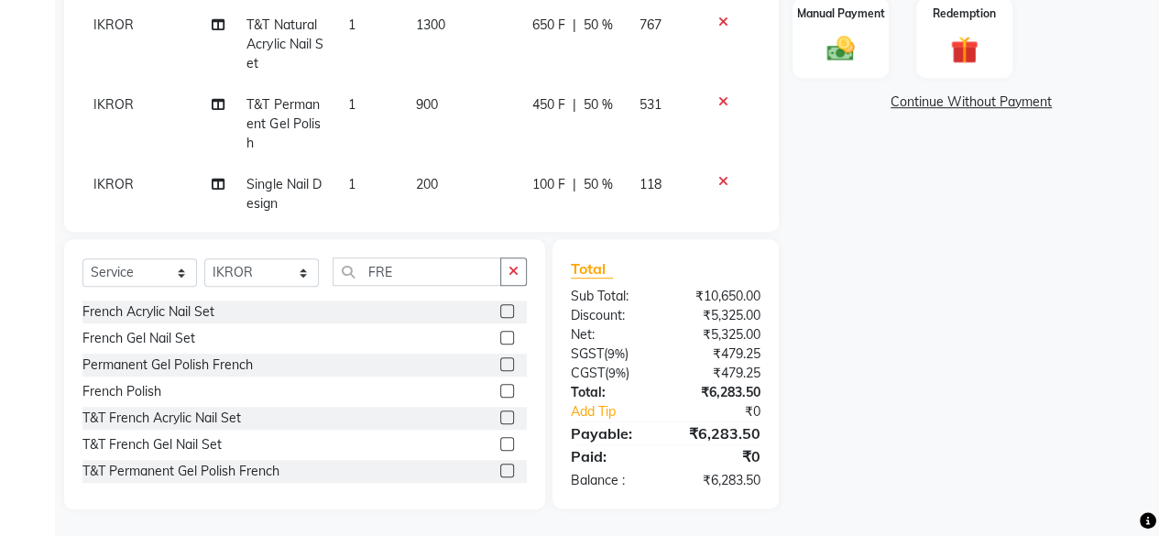
click at [944, 313] on div "Name: [PERSON_NAME] Membership: No Active Membership Total Visits: 4 Card on fi…" at bounding box center [978, 87] width 371 height 844
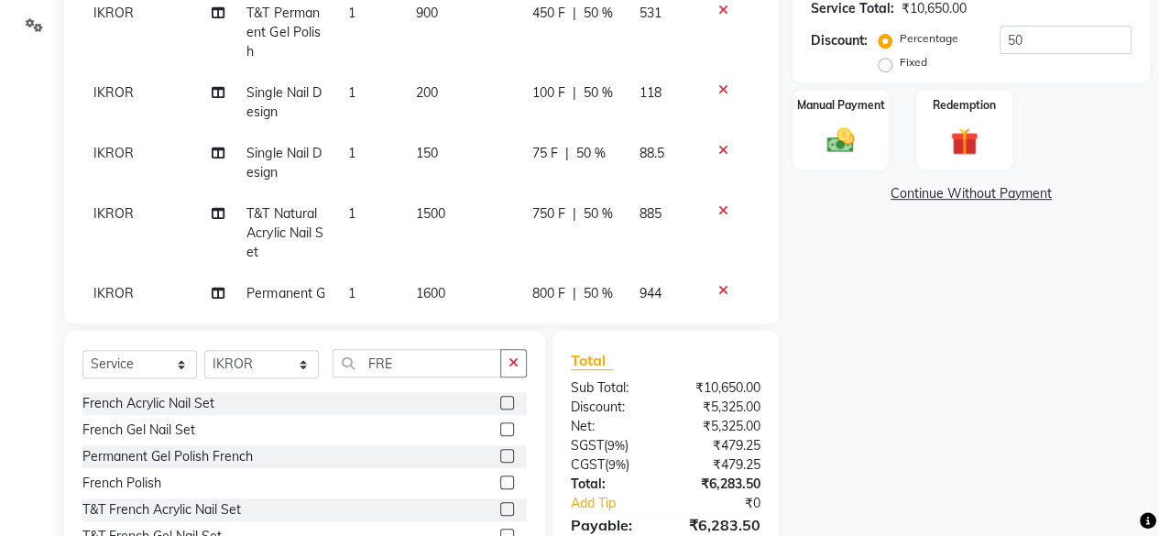
scroll to position [426, 0]
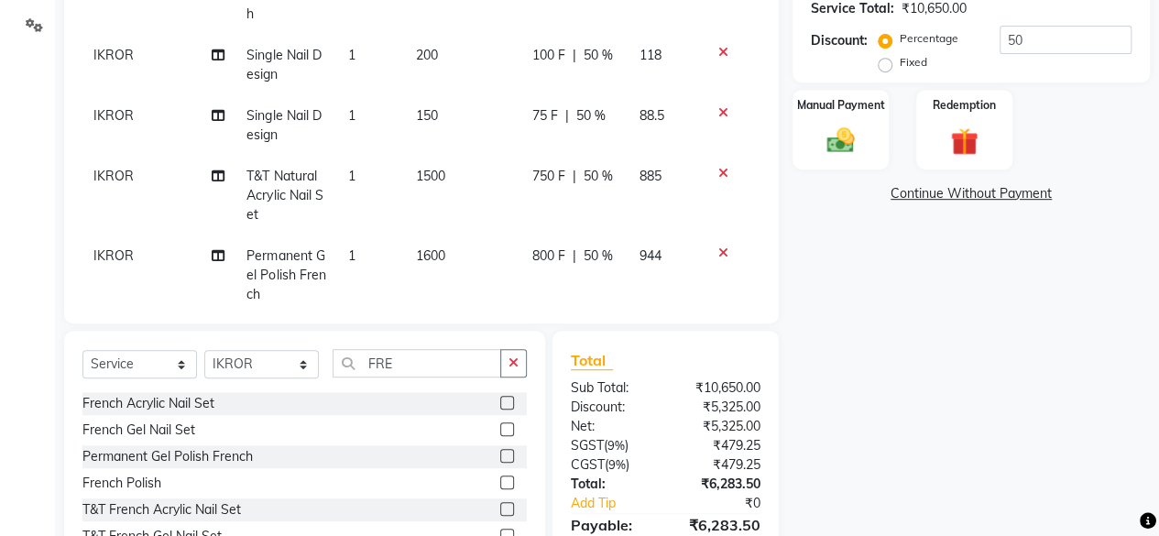
click at [408, 95] on td "150" at bounding box center [463, 125] width 116 height 60
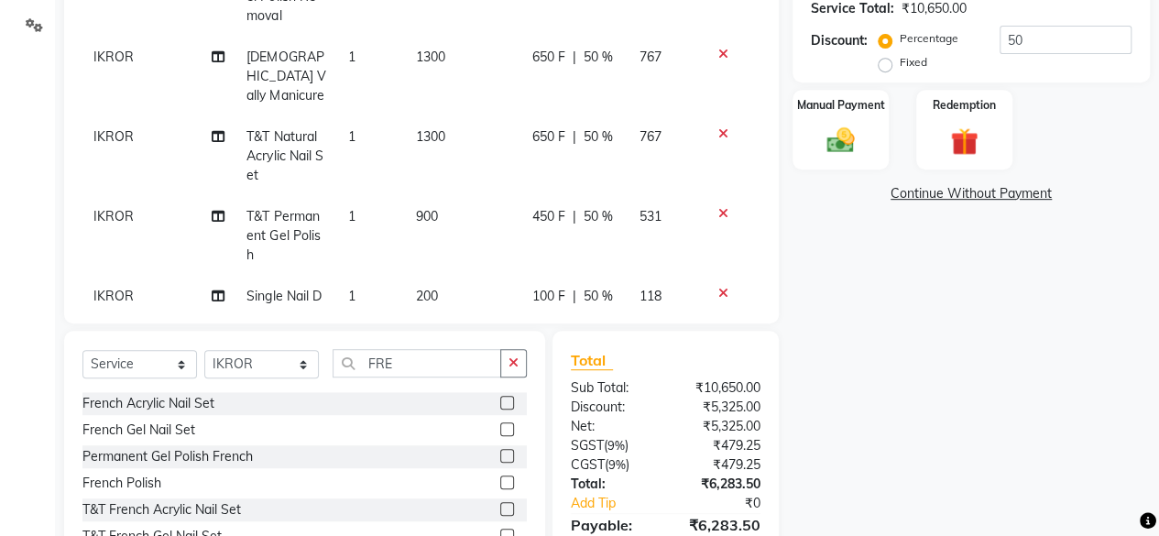
select select "43678"
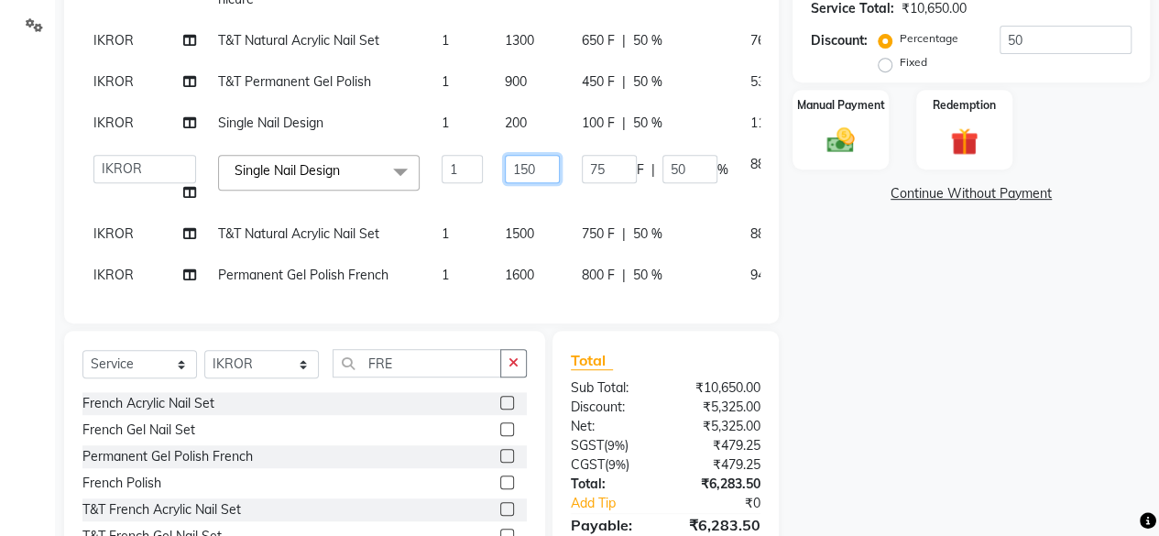
click at [505, 155] on input "150" at bounding box center [532, 169] width 55 height 28
type input "140"
click at [864, 342] on div "Name: [PERSON_NAME] Membership: No Active Membership Total Visits: 4 Card on fi…" at bounding box center [978, 179] width 371 height 844
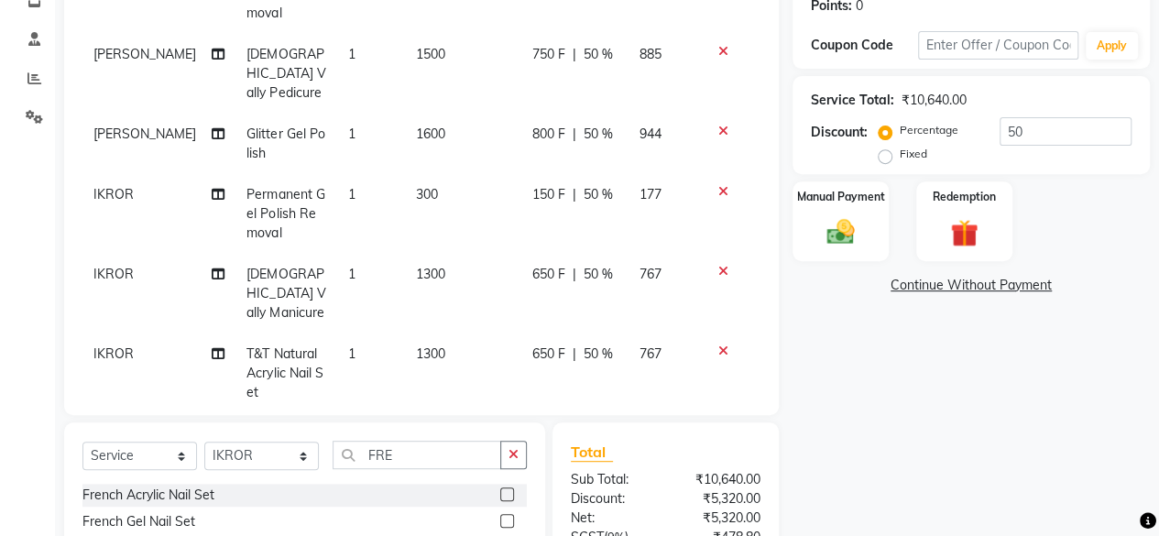
scroll to position [0, 0]
